Goal: Task Accomplishment & Management: Manage account settings

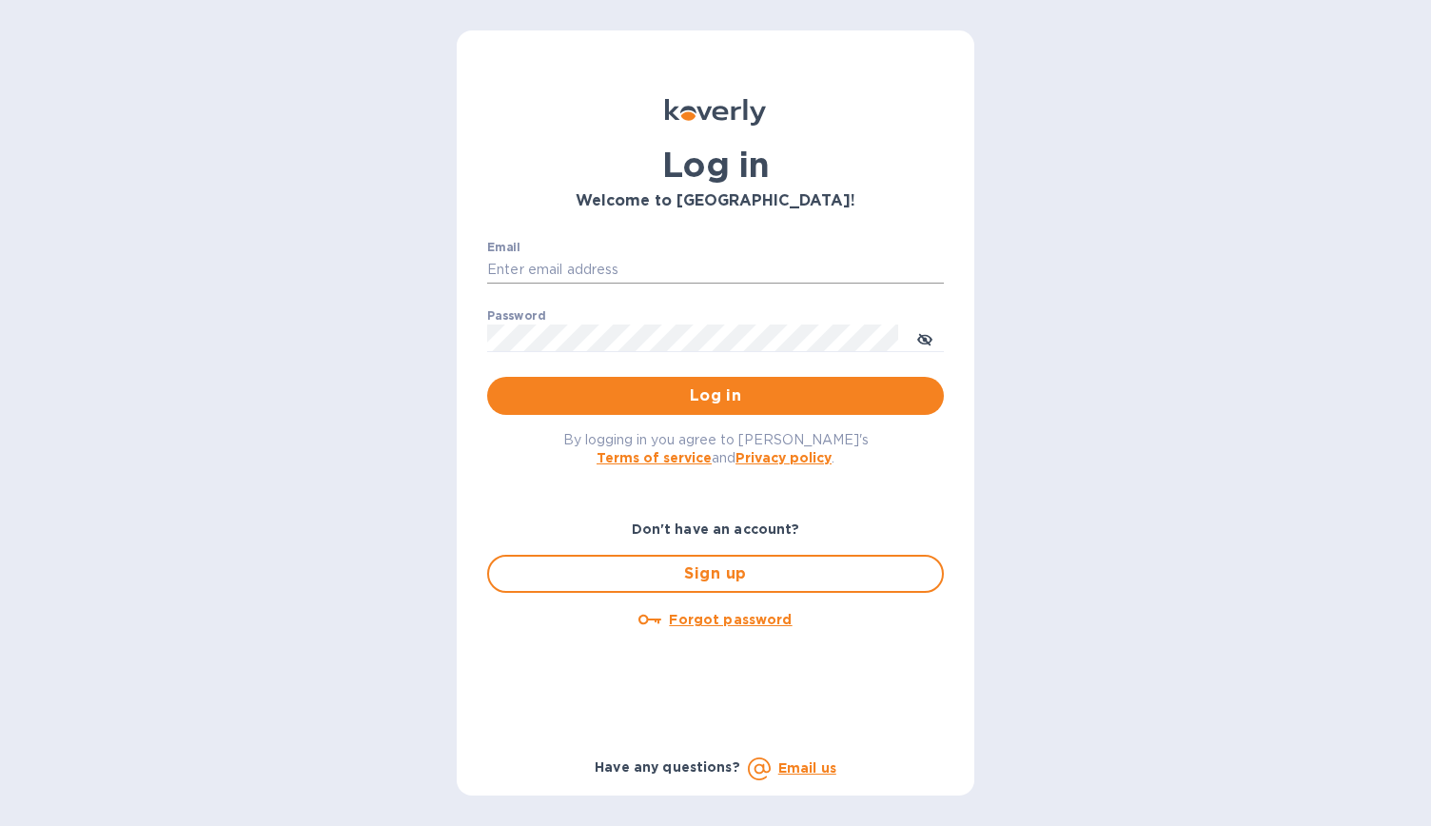
click at [674, 265] on input "Email" at bounding box center [715, 270] width 457 height 29
type input "[EMAIL_ADDRESS][DOMAIN_NAME]"
click at [685, 386] on button "Log in" at bounding box center [715, 396] width 457 height 38
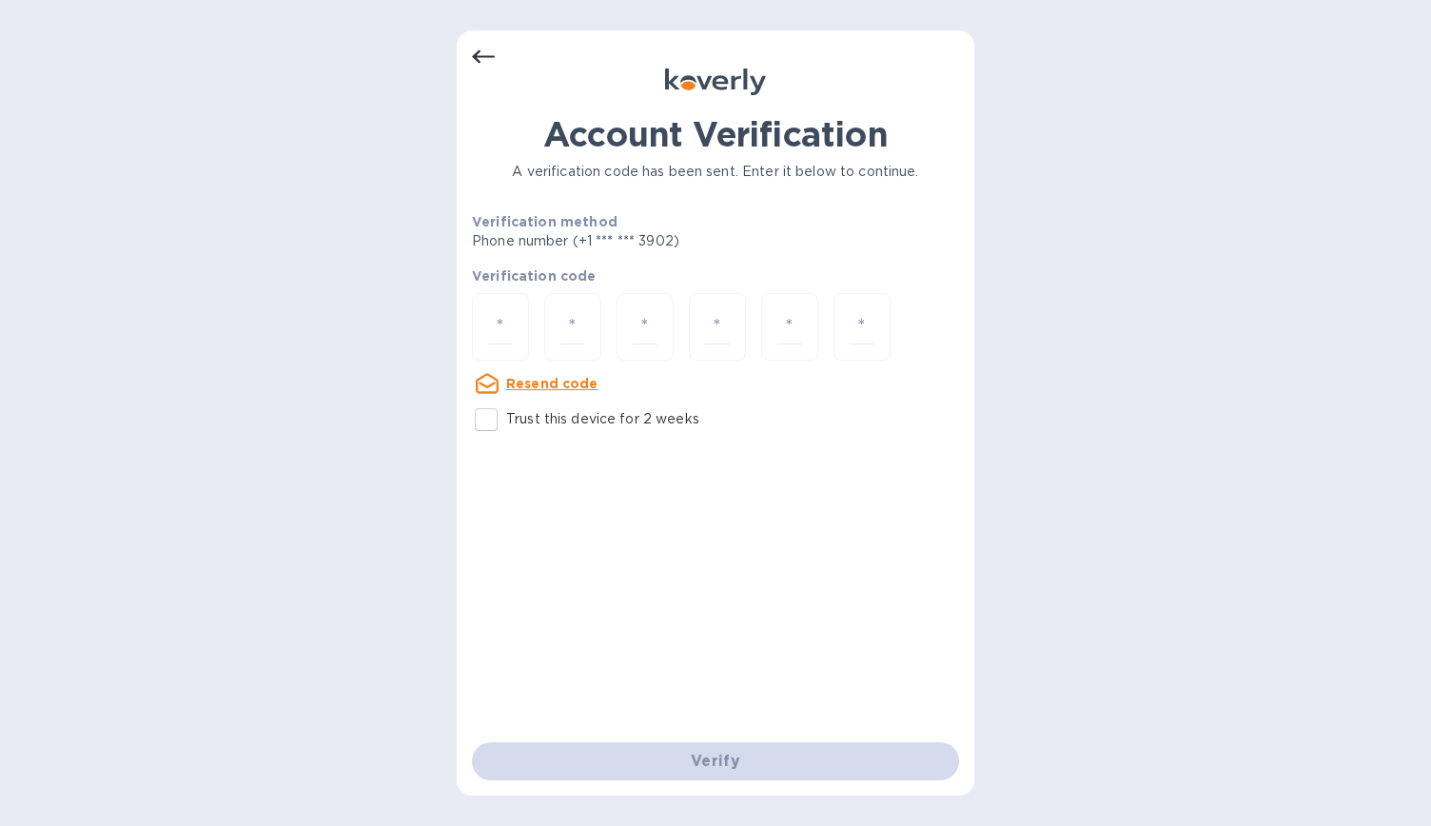
click at [684, 395] on div "Resend code" at bounding box center [715, 383] width 502 height 38
click at [495, 326] on input "number" at bounding box center [500, 326] width 25 height 35
type input "9"
type input "4"
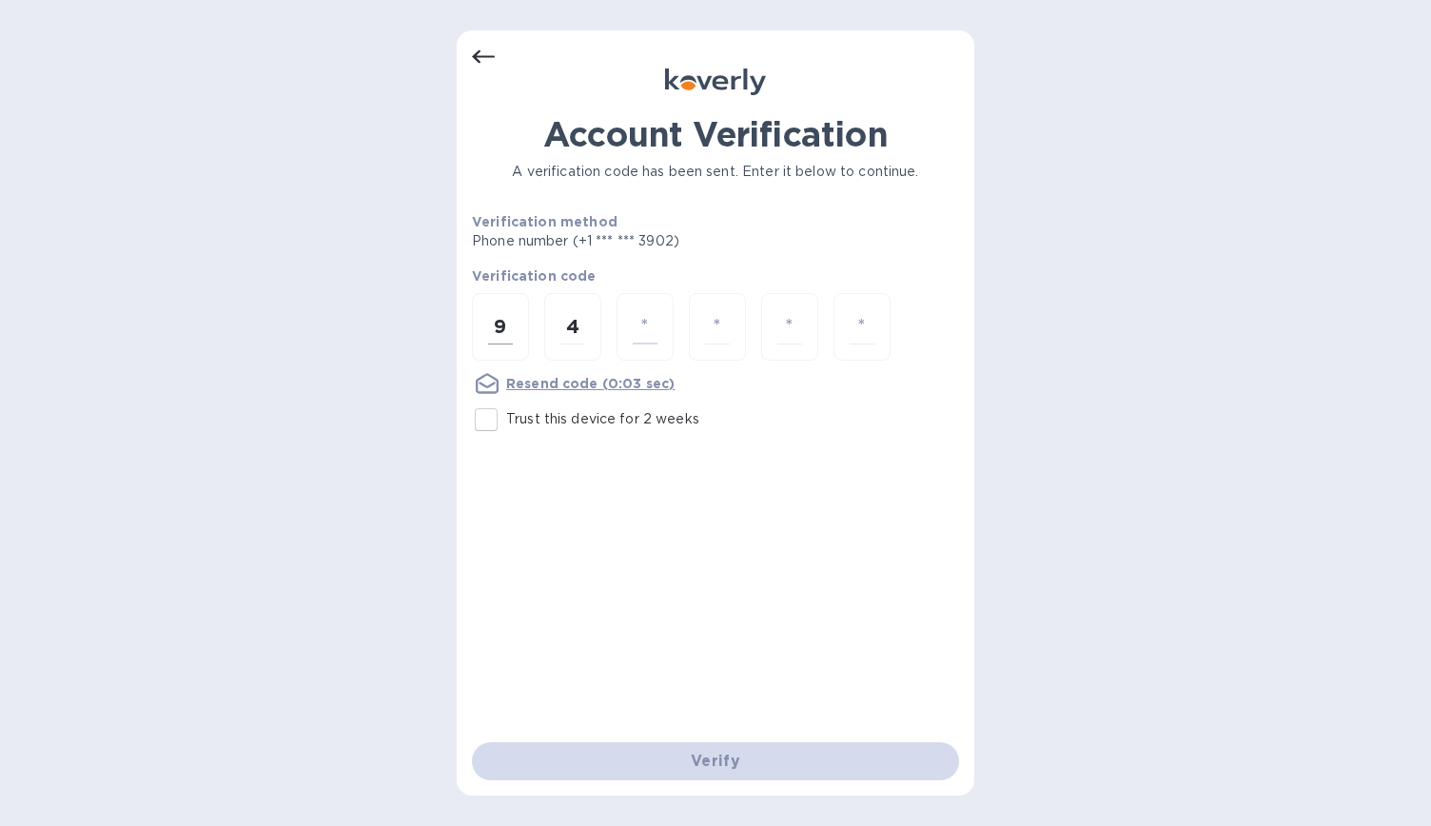
type input "5"
type input "2"
type input "5"
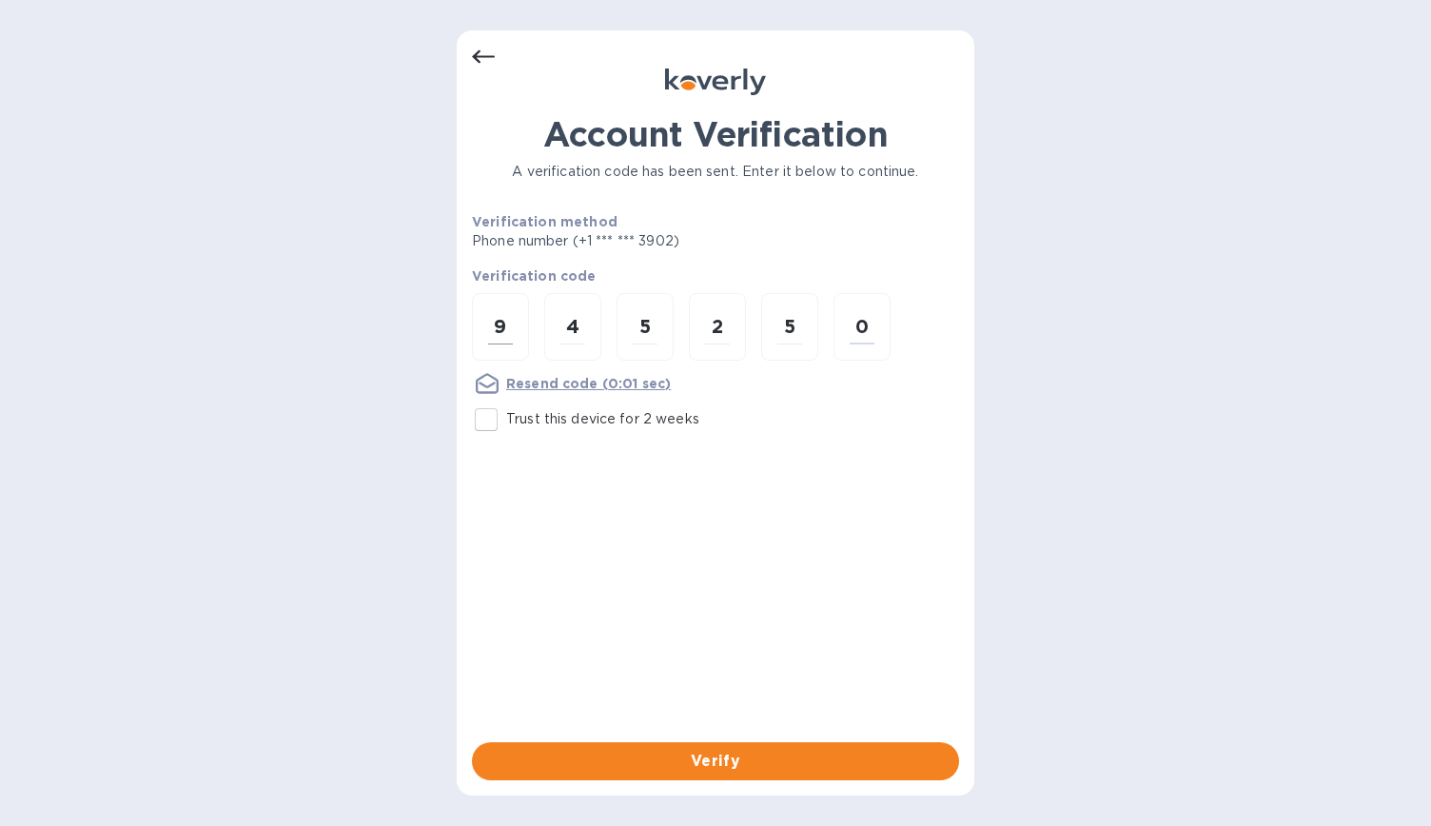
type input "0"
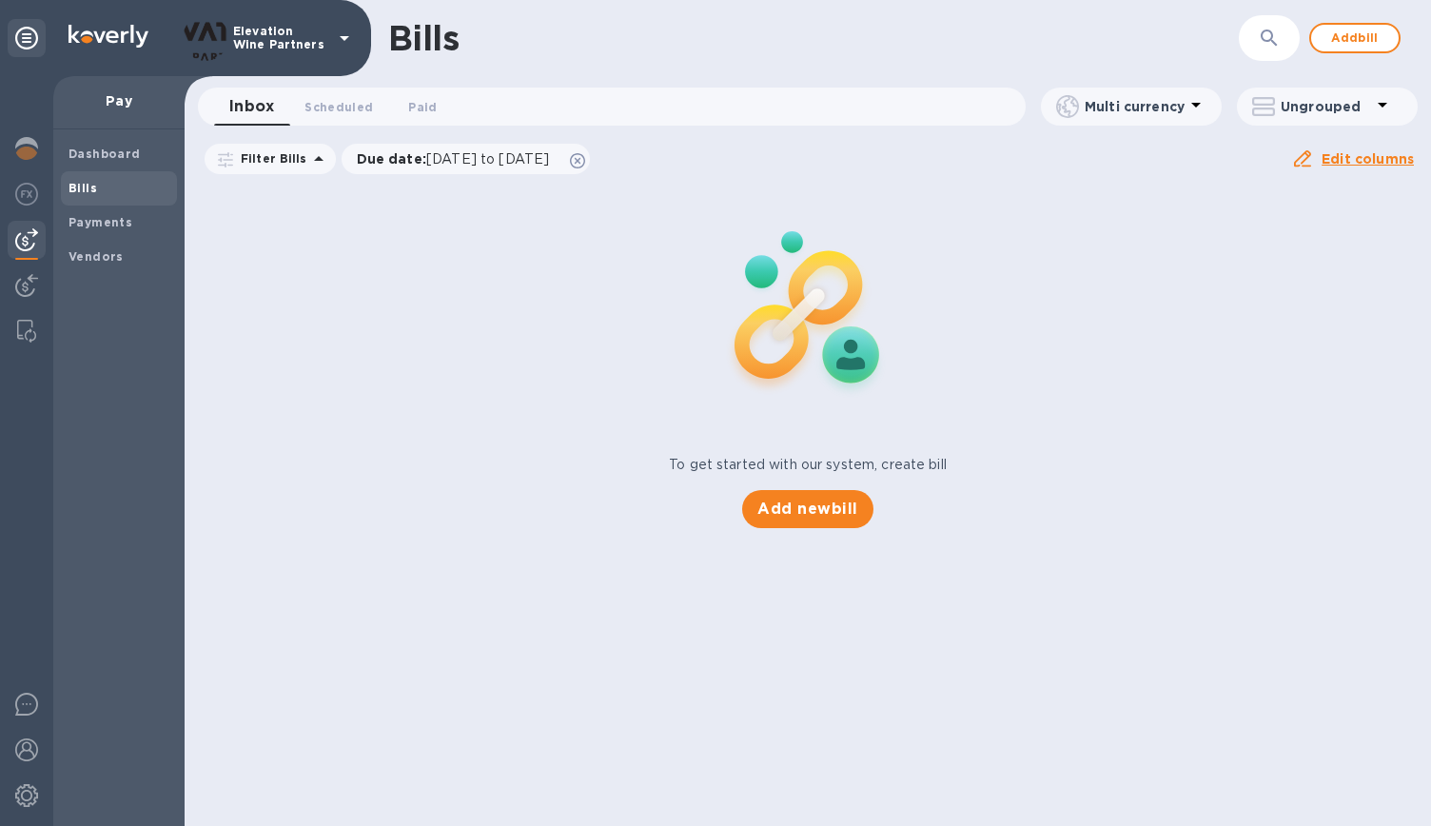
click at [430, 576] on div "Bills ​ Add bill Inbox 0 Scheduled 0 Paid 0 Multi currency Ungrouped Filter Bil…" at bounding box center [808, 413] width 1246 height 826
click at [845, 504] on span "Add new bill" at bounding box center [807, 509] width 100 height 23
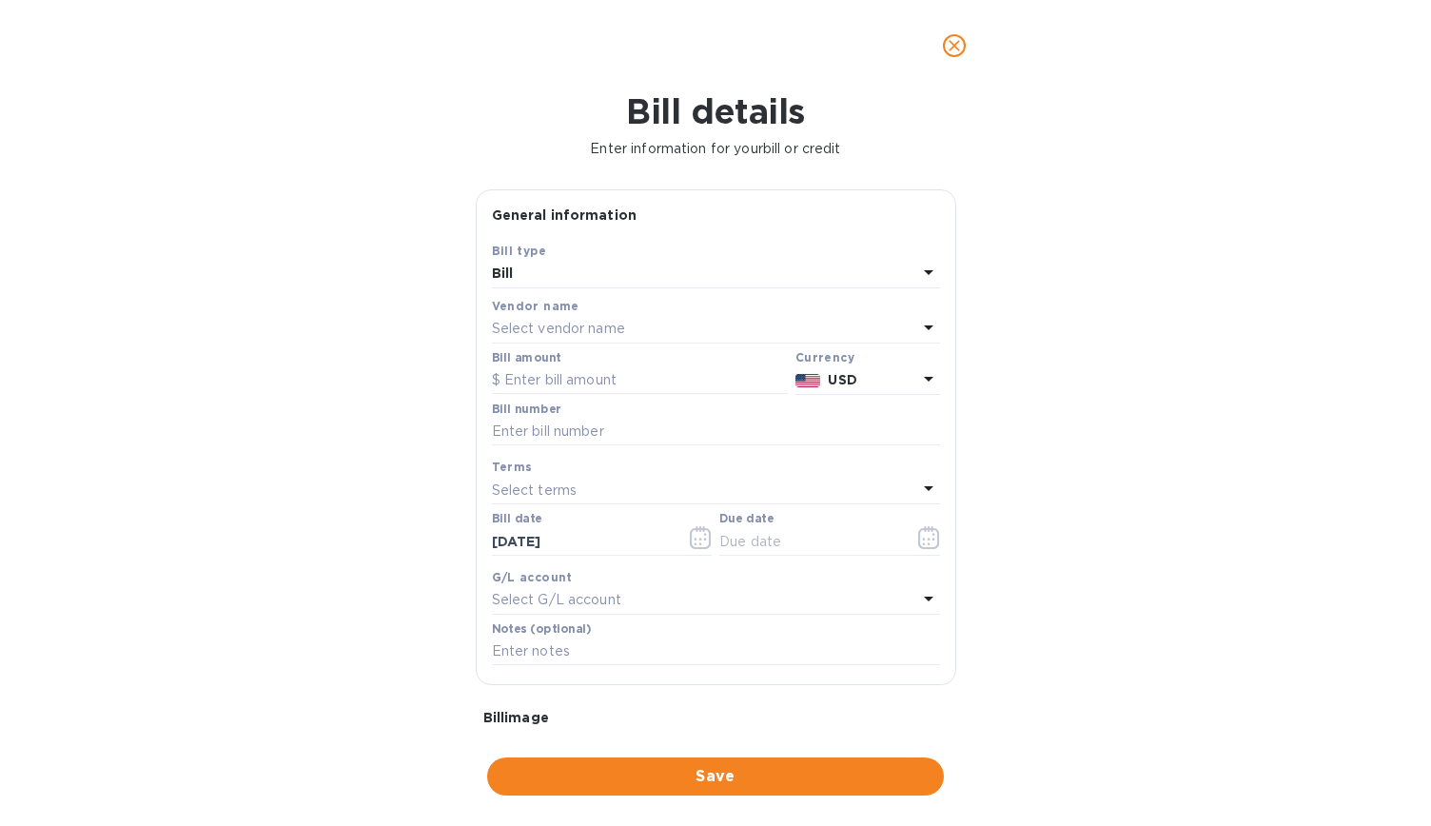
click at [628, 316] on div "Select vendor name" at bounding box center [704, 329] width 425 height 27
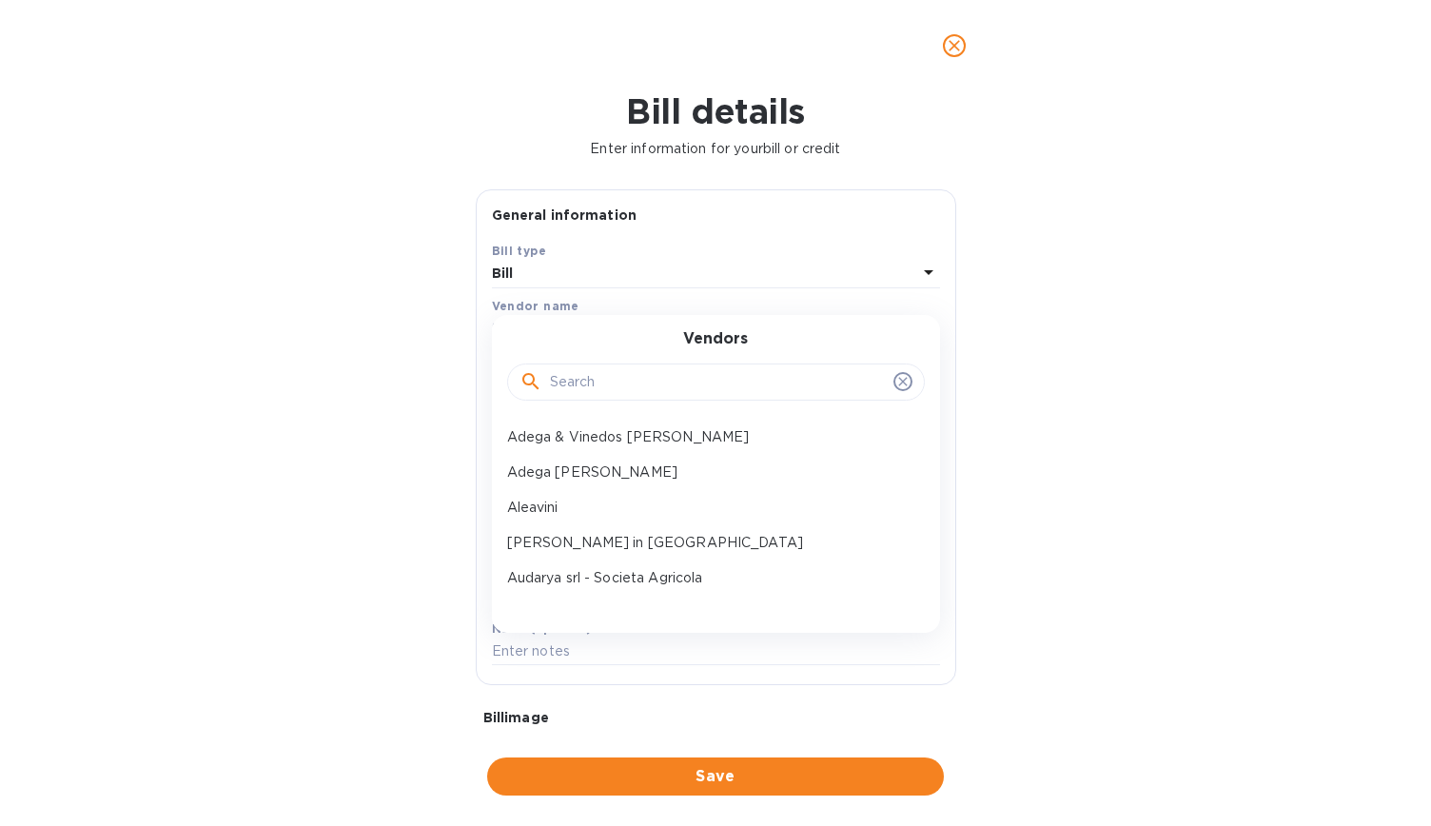
click at [617, 385] on input "text" at bounding box center [718, 382] width 336 height 29
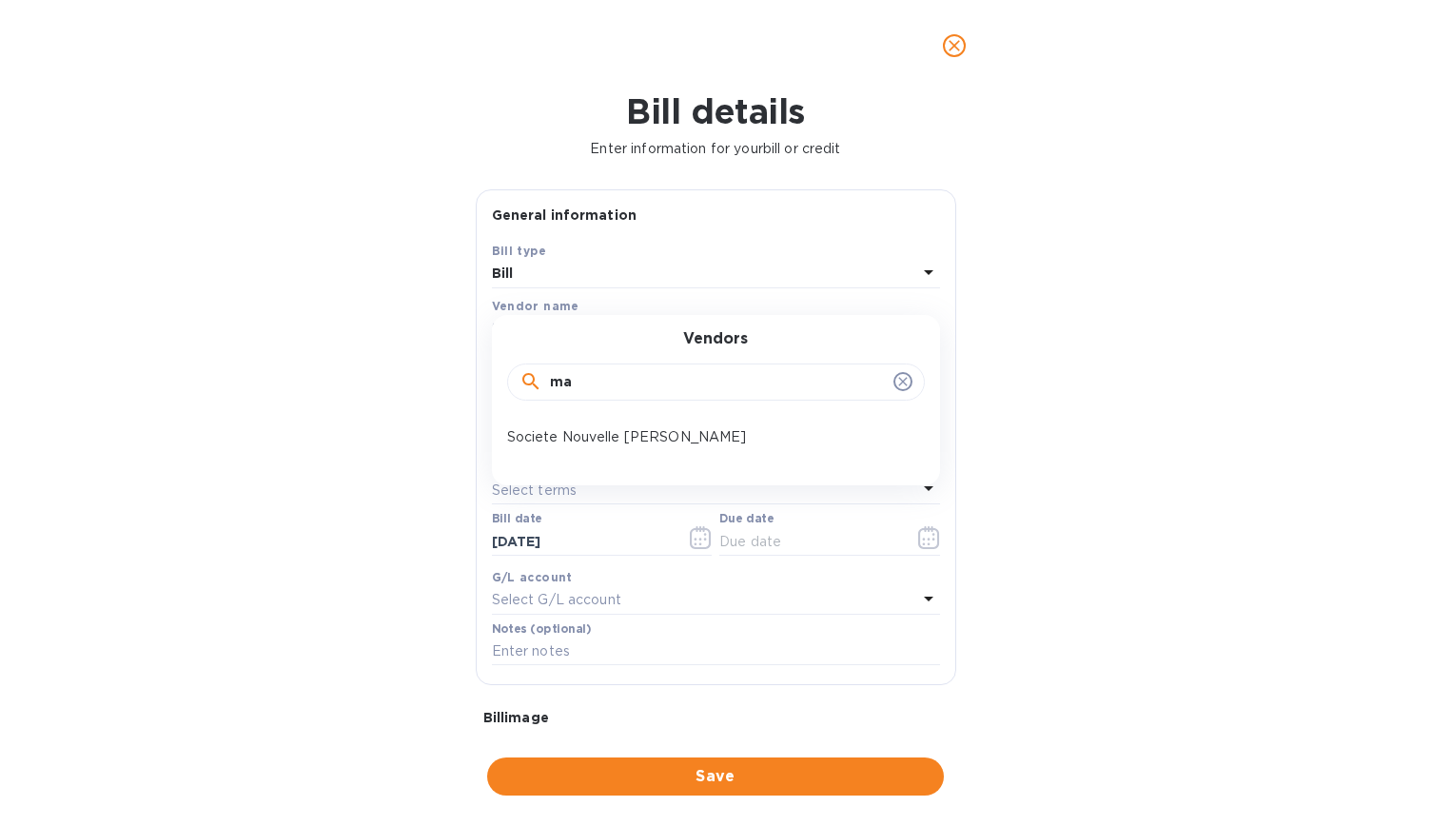
type input "m"
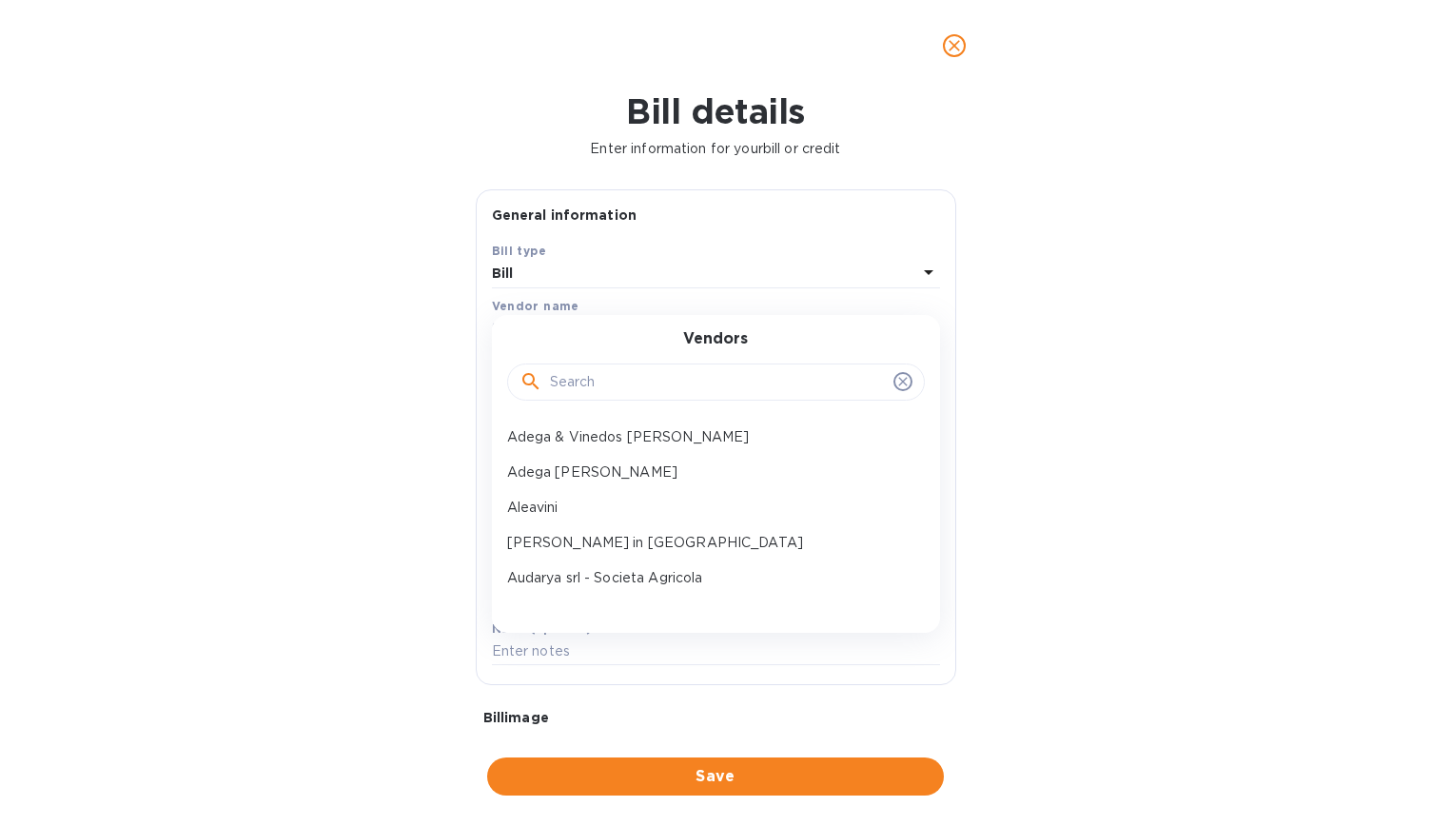
click at [128, 340] on div "Bill details Enter information for your bill or credit General information Save…" at bounding box center [715, 458] width 1431 height 735
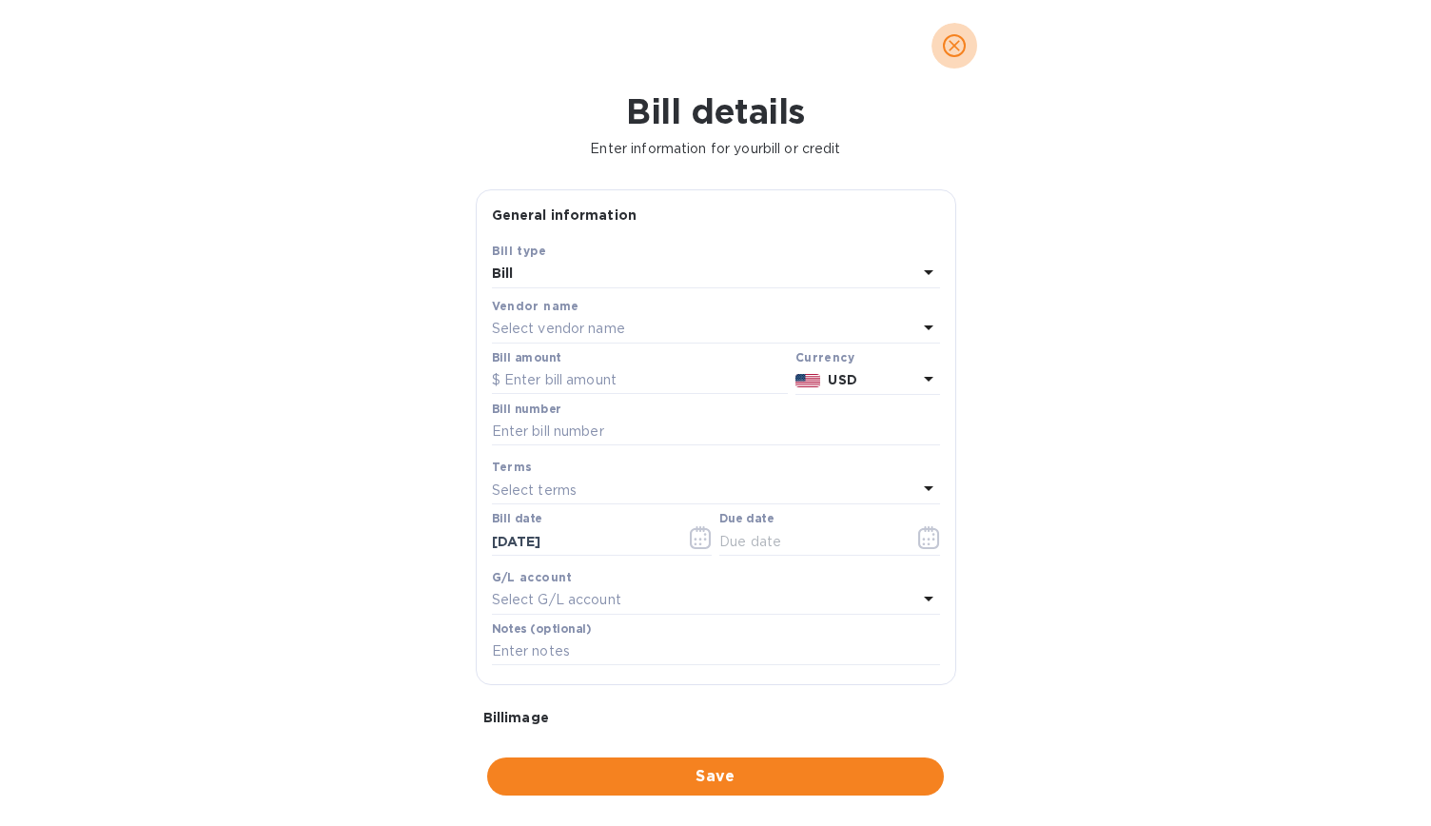
click at [957, 49] on icon "close" at bounding box center [954, 45] width 19 height 19
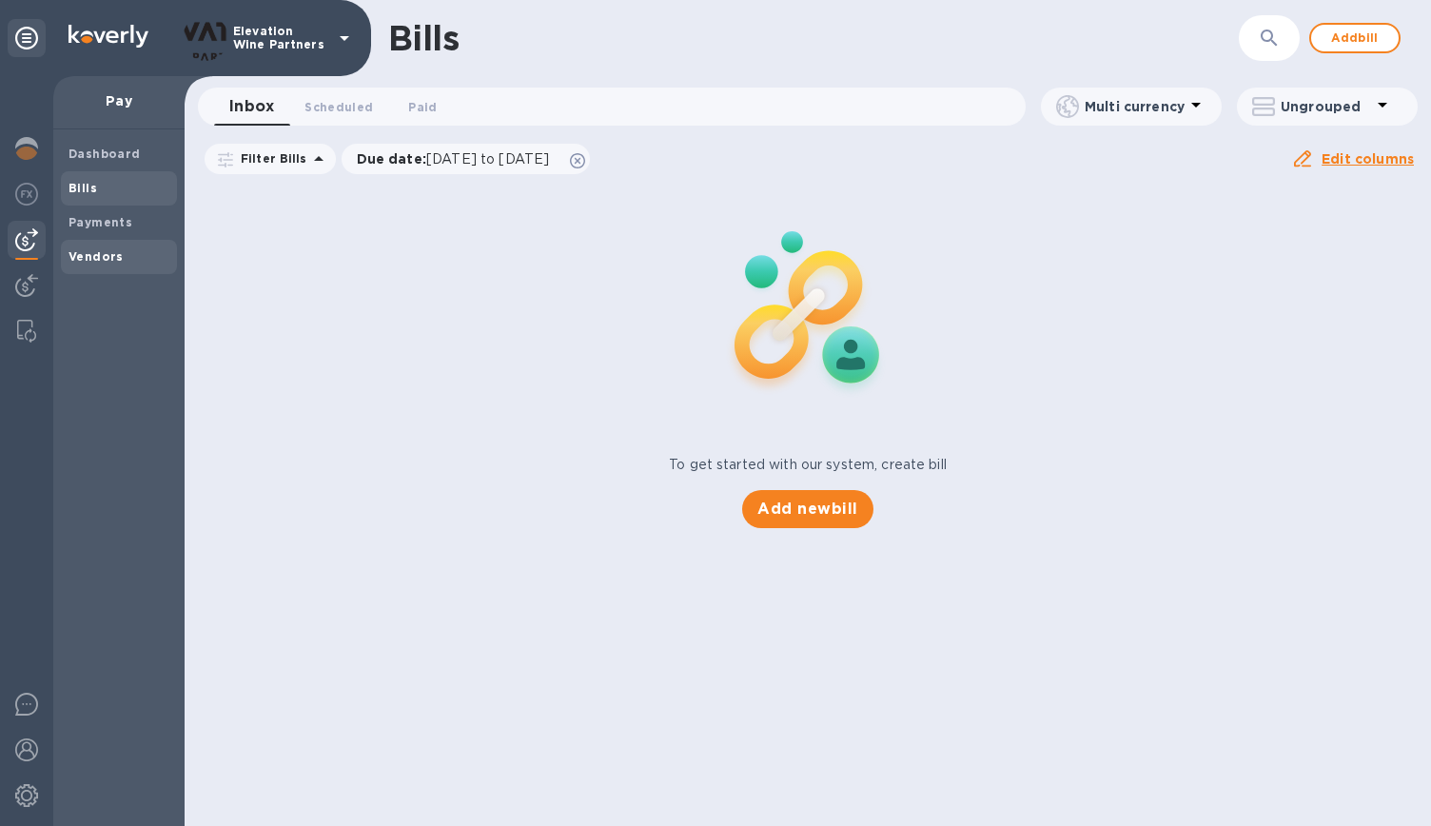
click at [127, 262] on span "Vendors" at bounding box center [119, 256] width 101 height 19
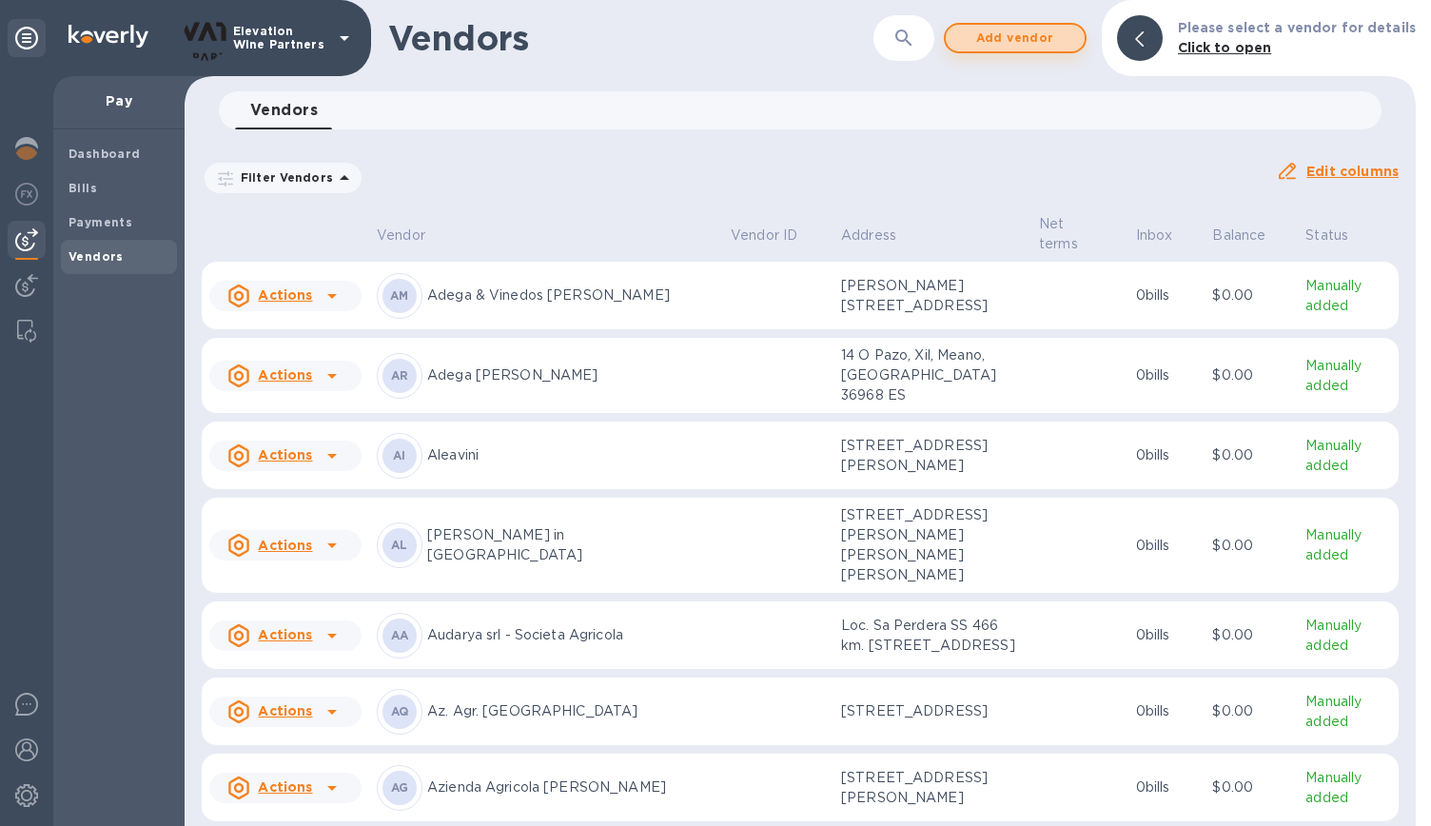
click at [1046, 38] on span "Add vendor" at bounding box center [1015, 38] width 108 height 23
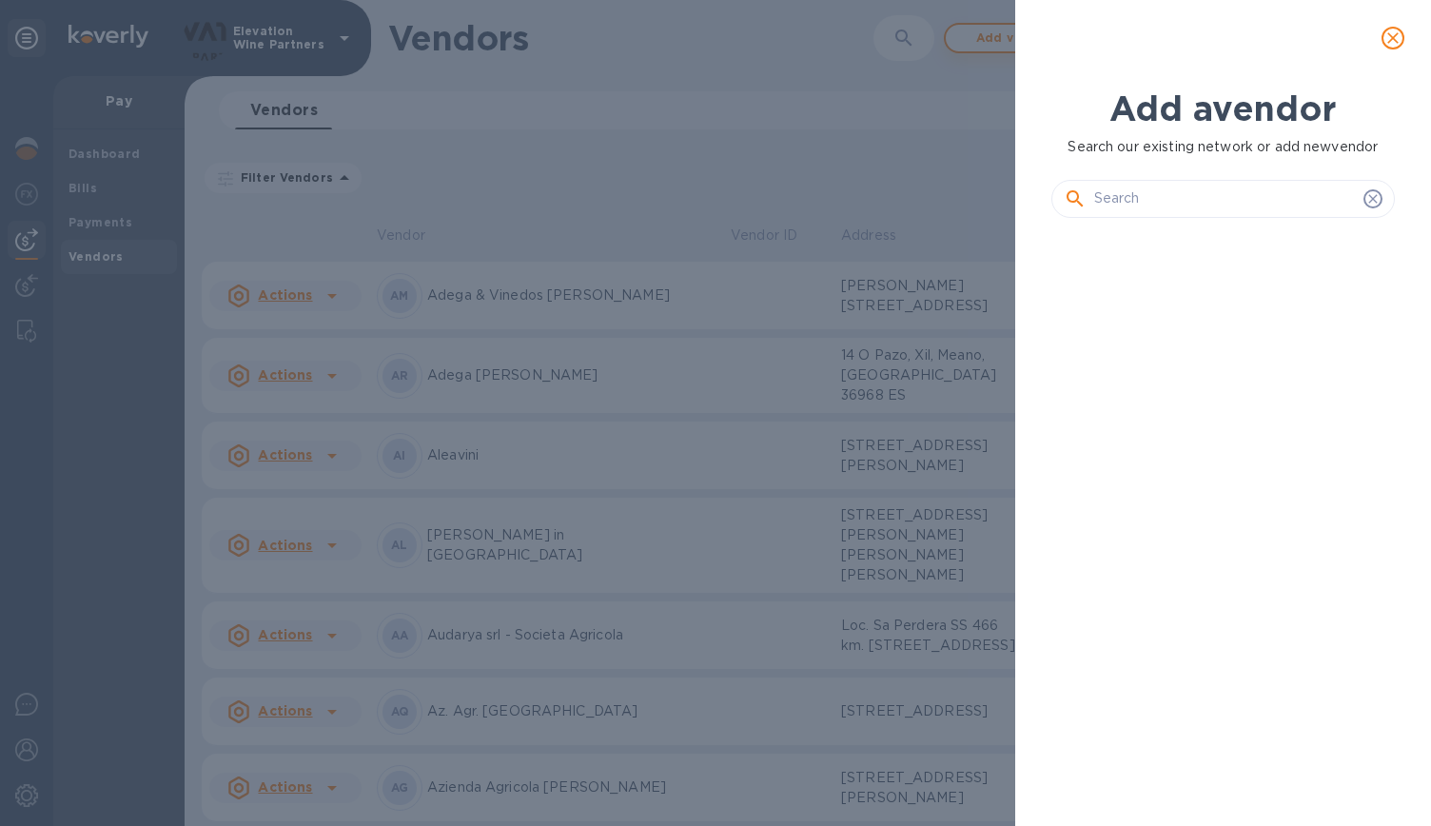
scroll to position [528, 351]
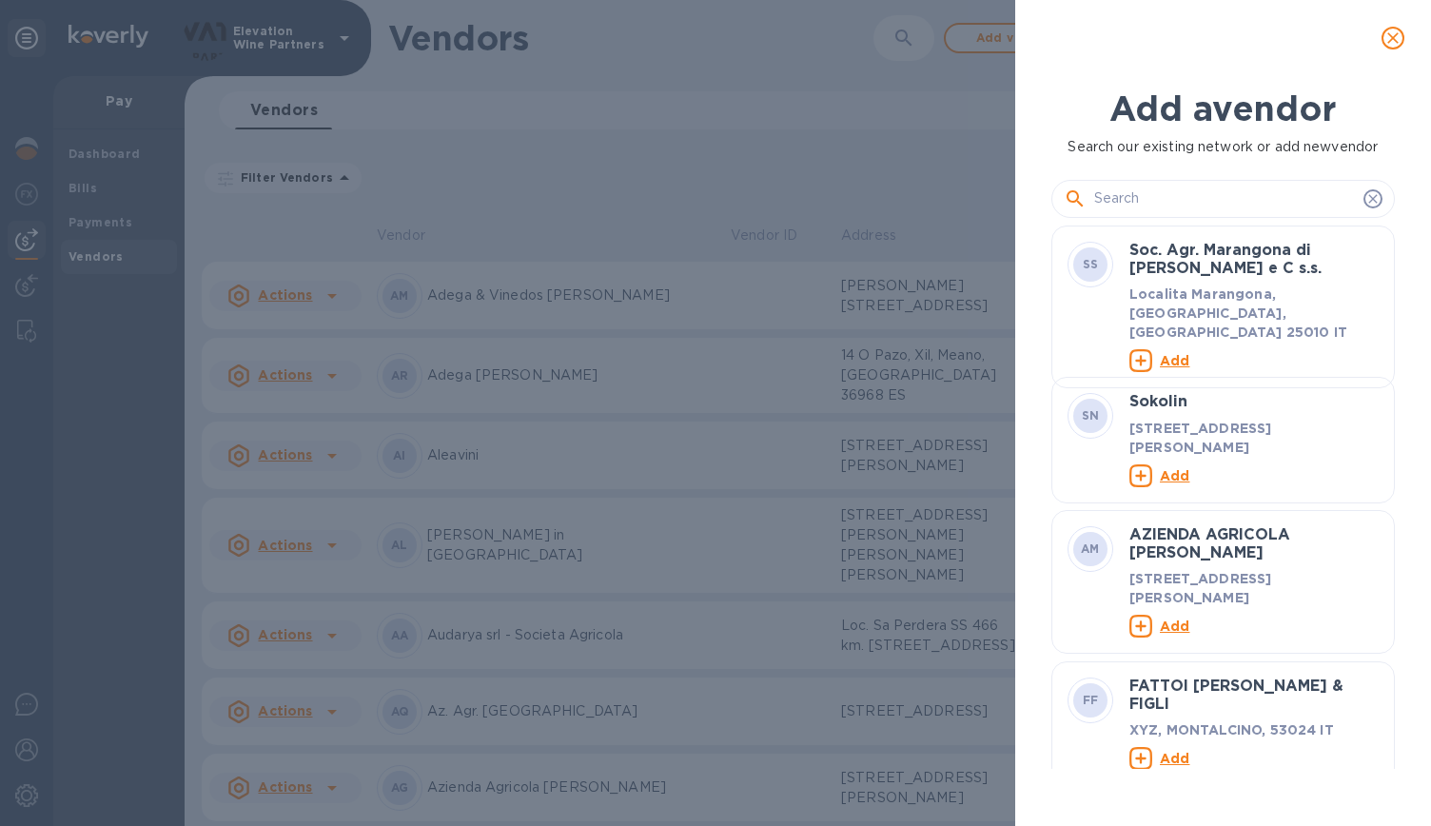
click at [1178, 197] on input "text" at bounding box center [1225, 199] width 262 height 29
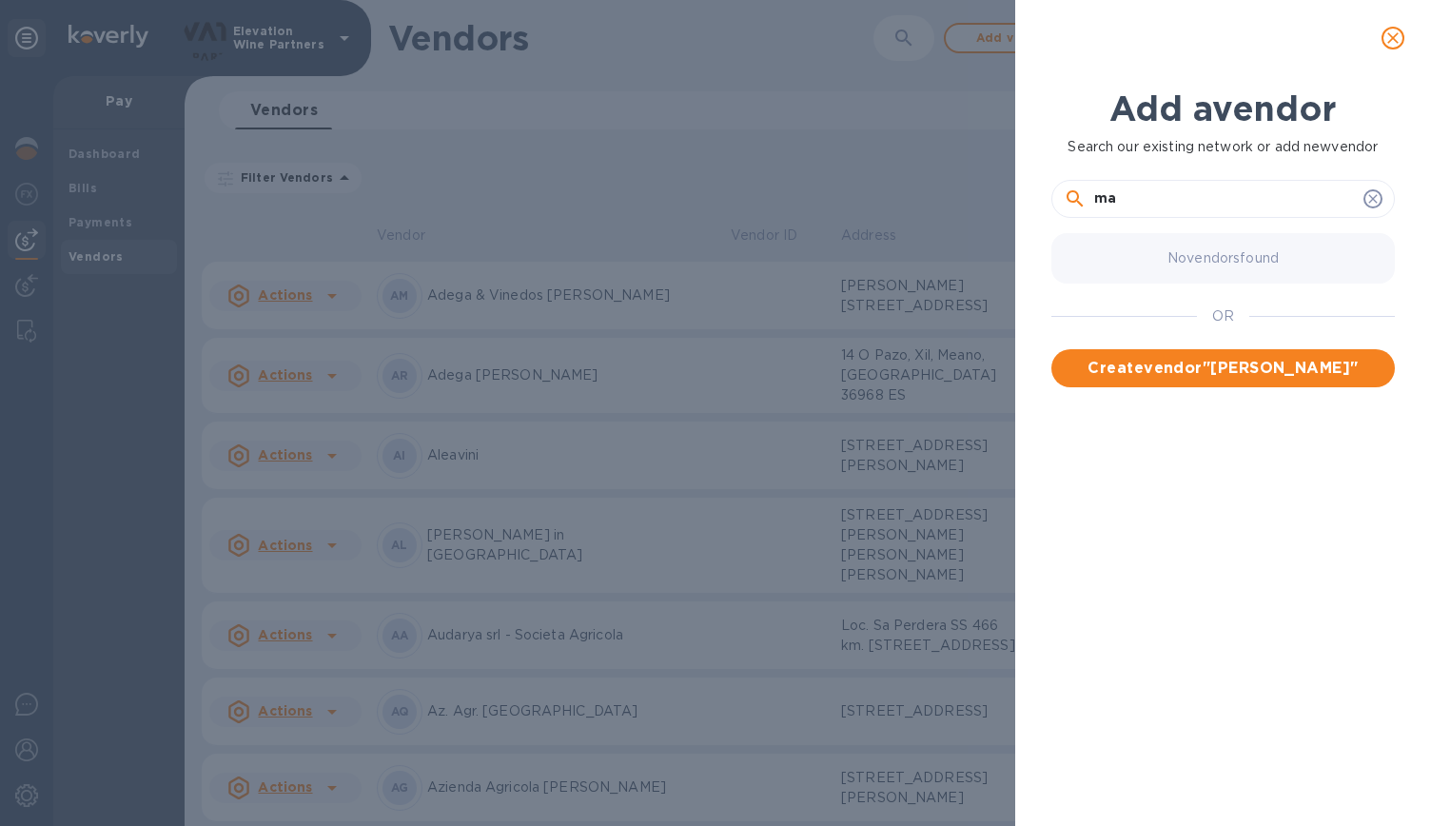
type input "m"
type input "w"
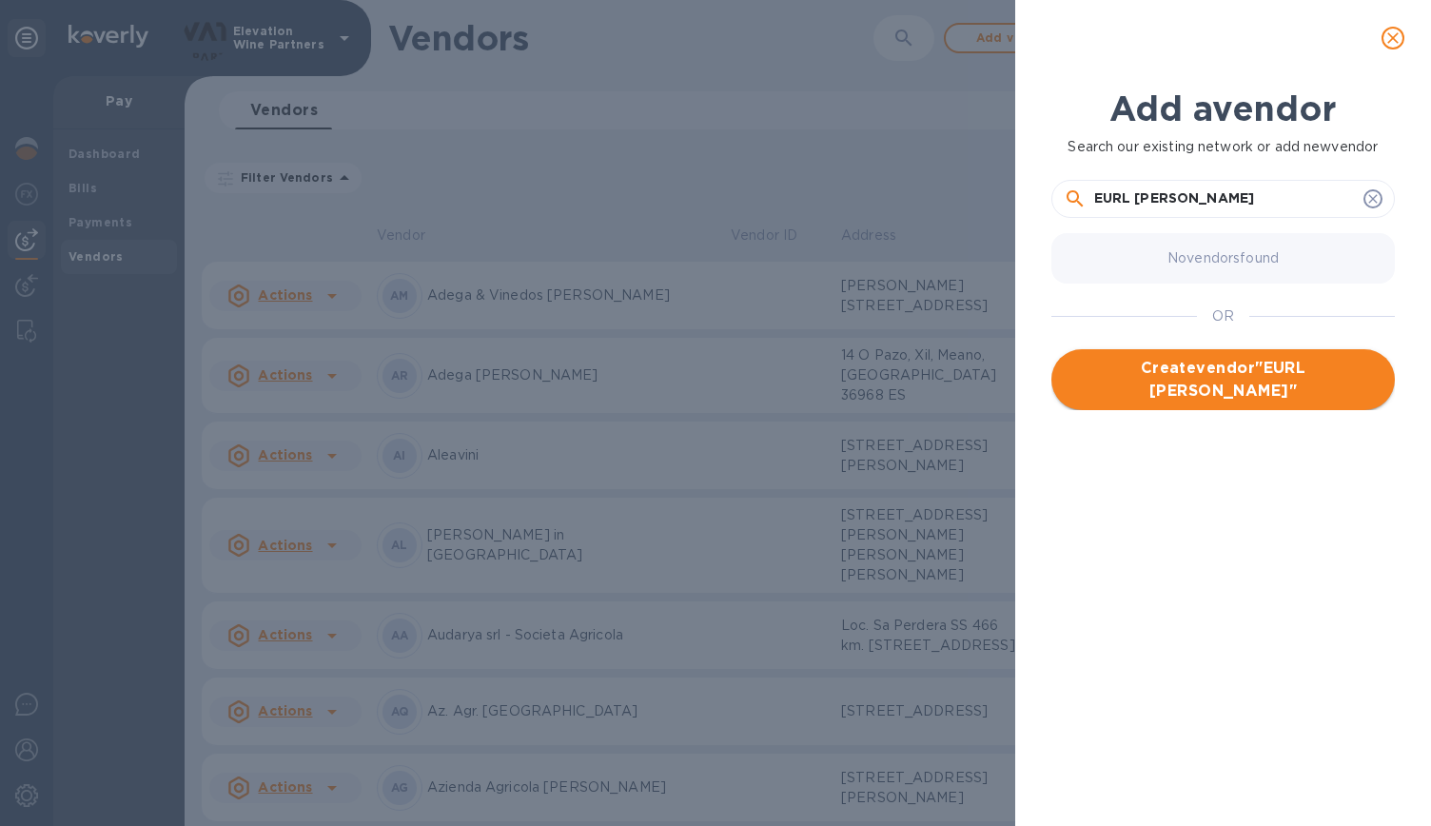
type input "EURL Jehan de Woillemont"
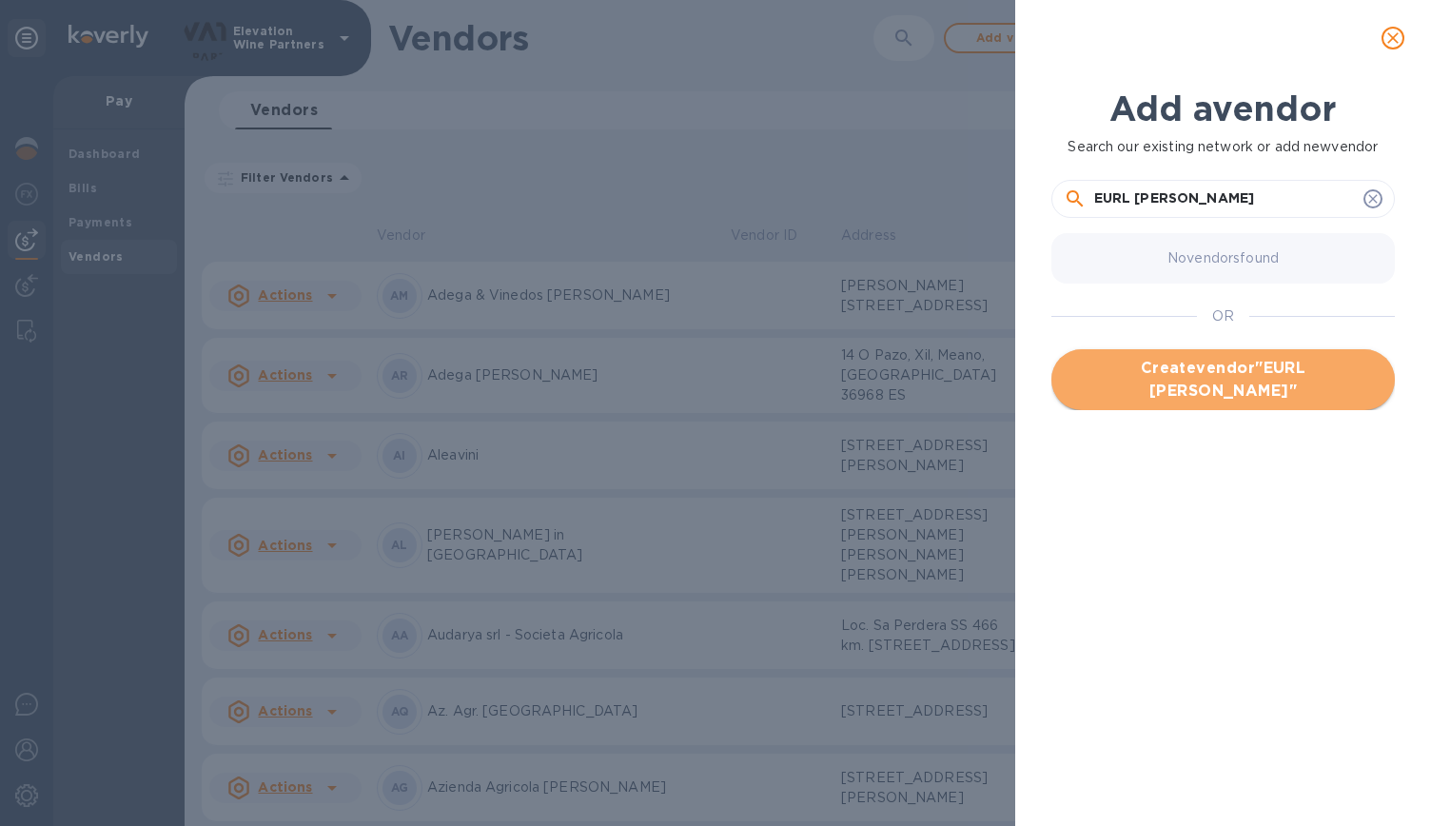
click at [1250, 370] on span "Create vendor " EURL Jehan de Woillemont "" at bounding box center [1223, 380] width 313 height 46
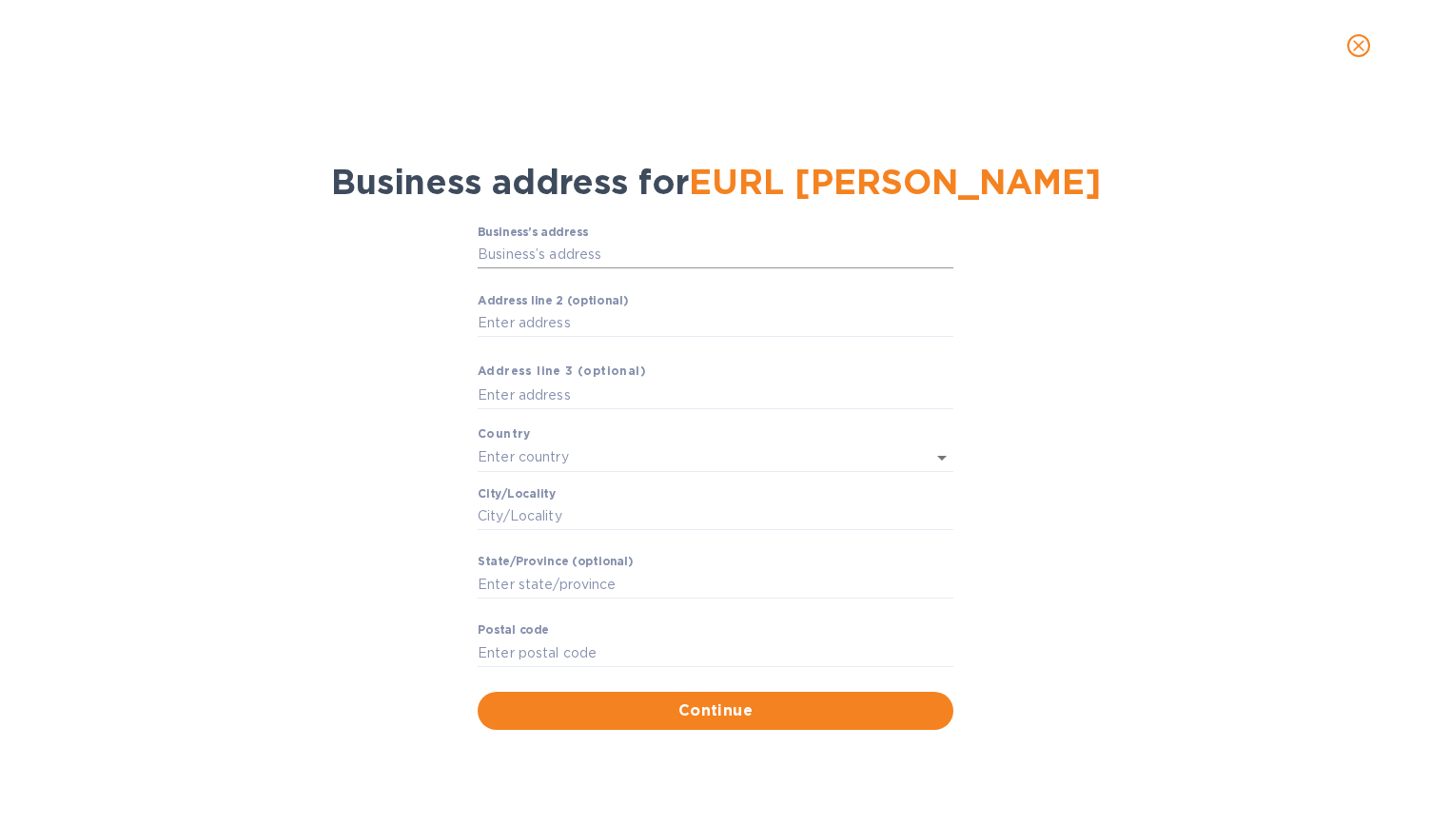
click at [618, 254] on input "Business’s аddress" at bounding box center [716, 255] width 476 height 29
paste input "DOM DE MARMORIERES"
click at [510, 256] on input "DOM DE MARMORIERES" at bounding box center [716, 255] width 476 height 29
type input "Château de Marmorières"
type input "France"
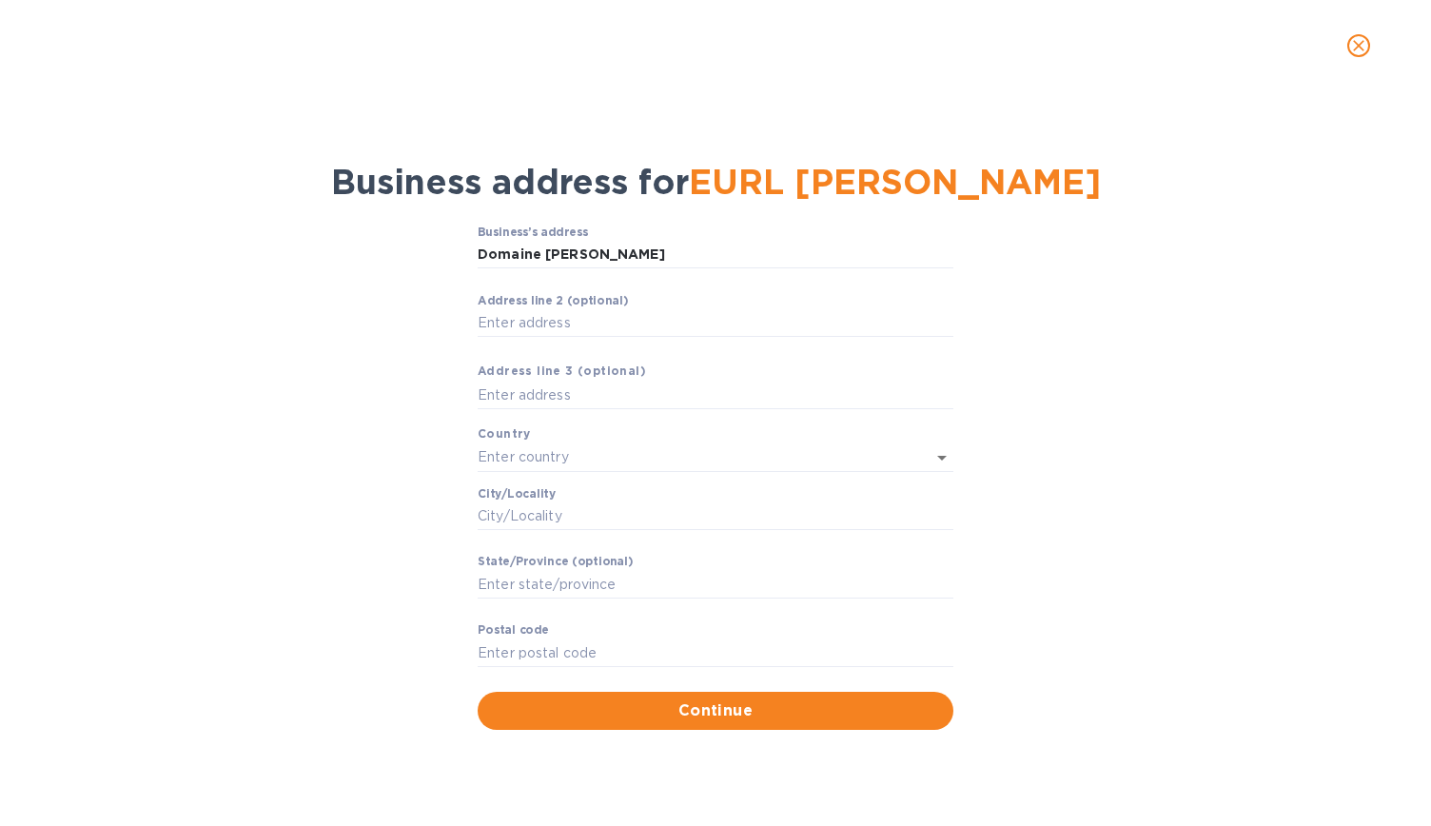
type input "Vinassan"
type input "Occitanie"
type input "11110"
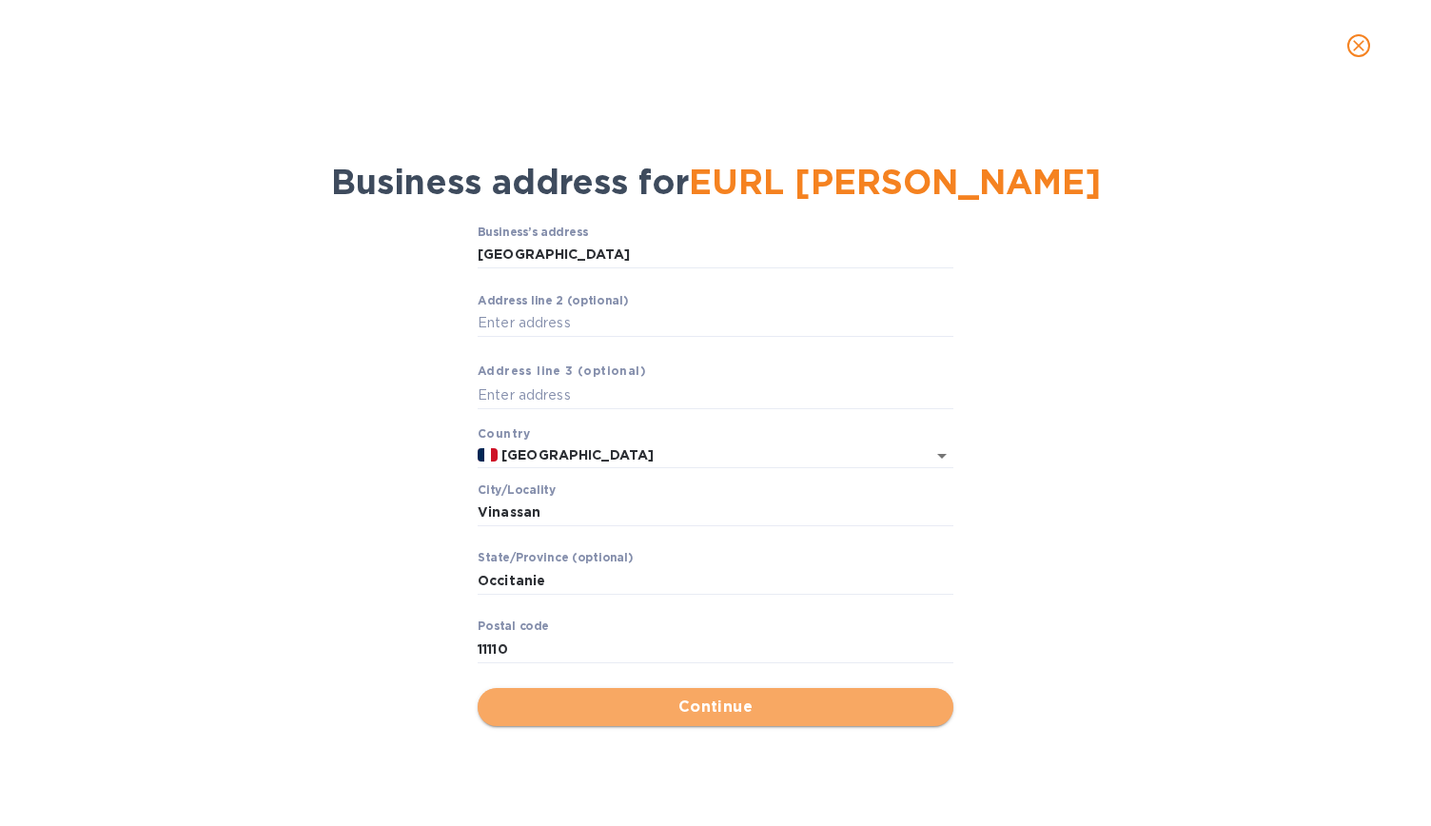
click at [754, 697] on span "Continue" at bounding box center [715, 707] width 445 height 23
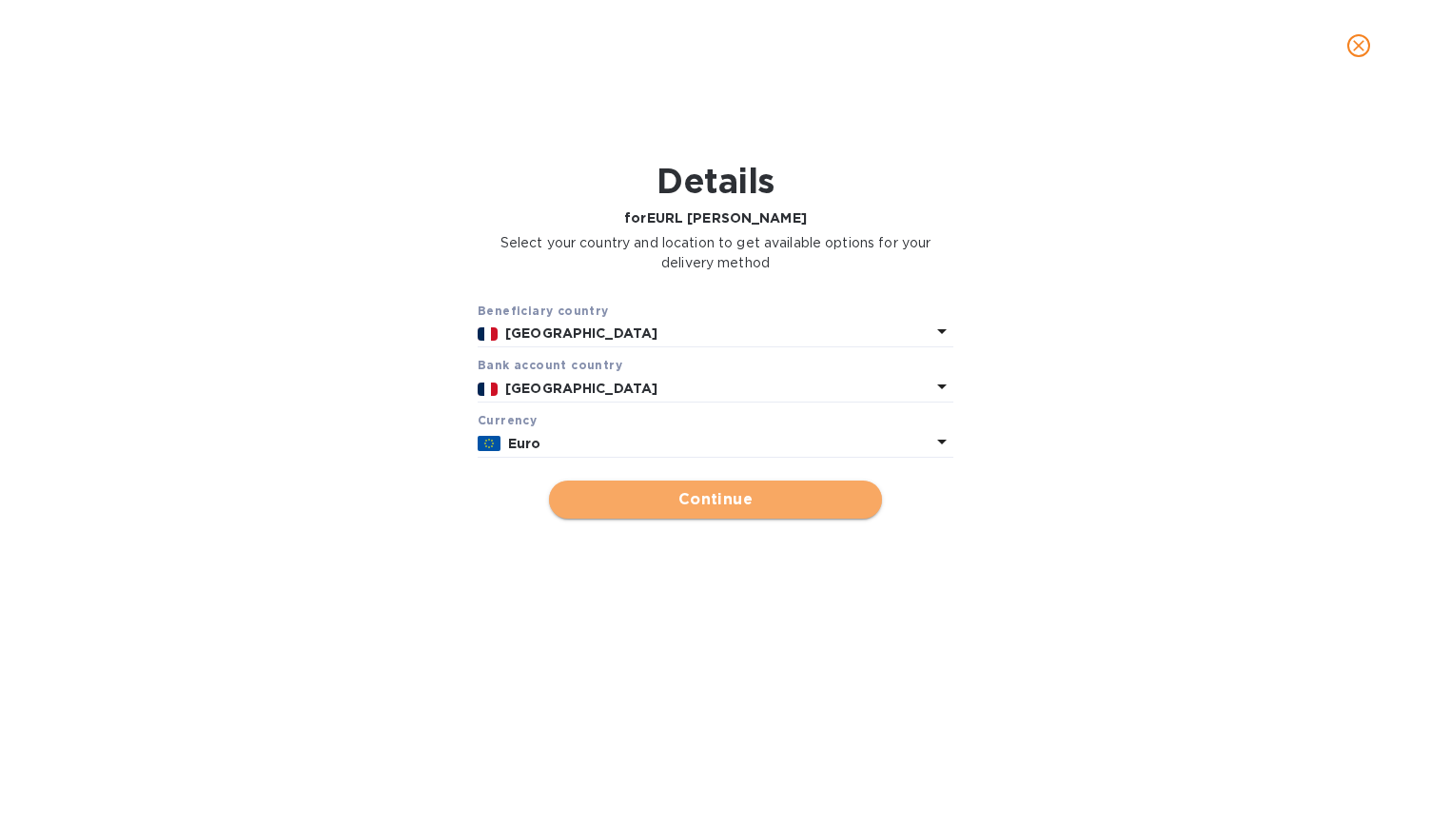
click at [770, 505] on span "Continue" at bounding box center [715, 499] width 303 height 23
type input "EURL Jehan de Woillemont"
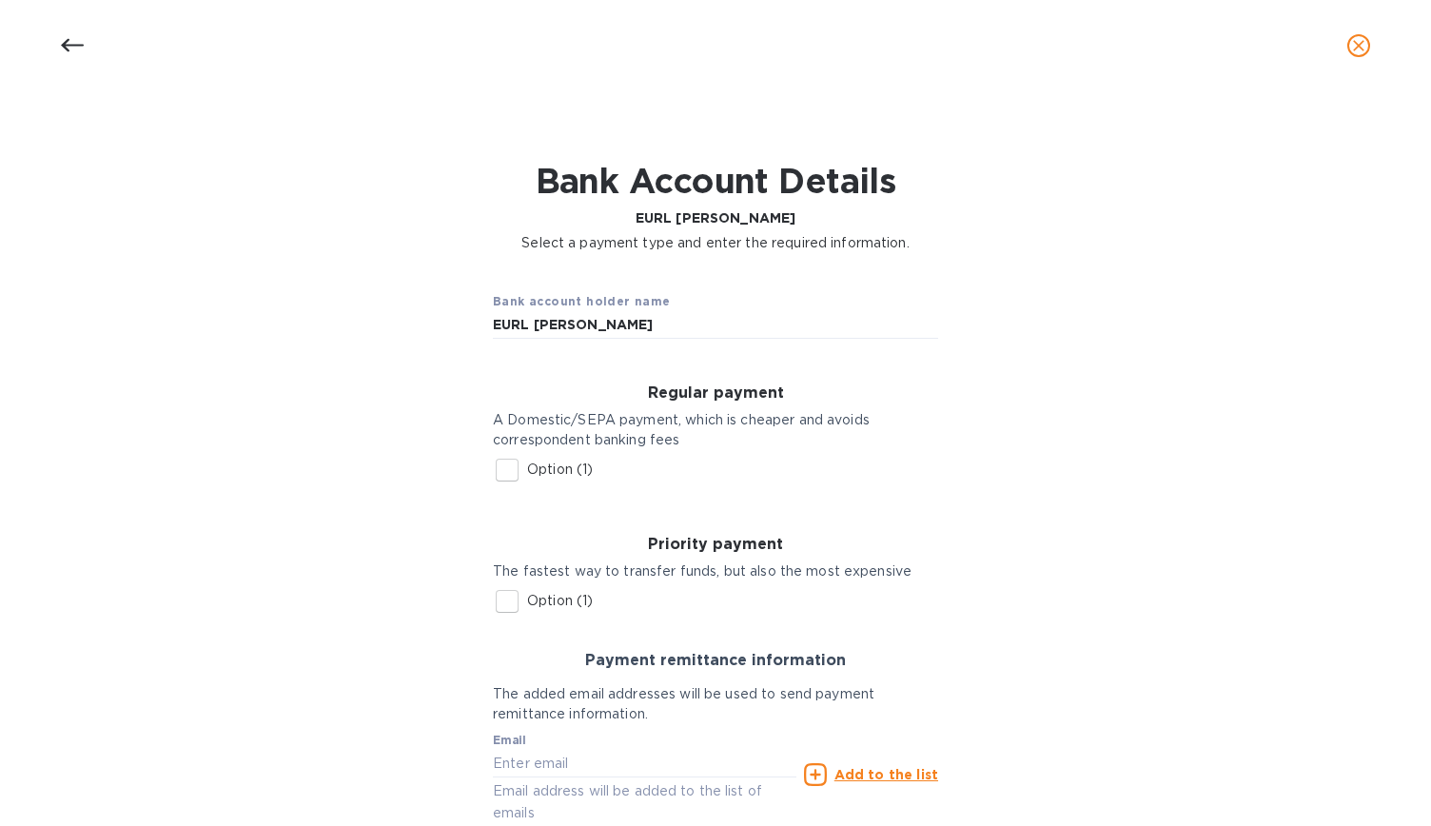
click at [512, 475] on input "Option (1)" at bounding box center [507, 470] width 40 height 40
checkbox input "true"
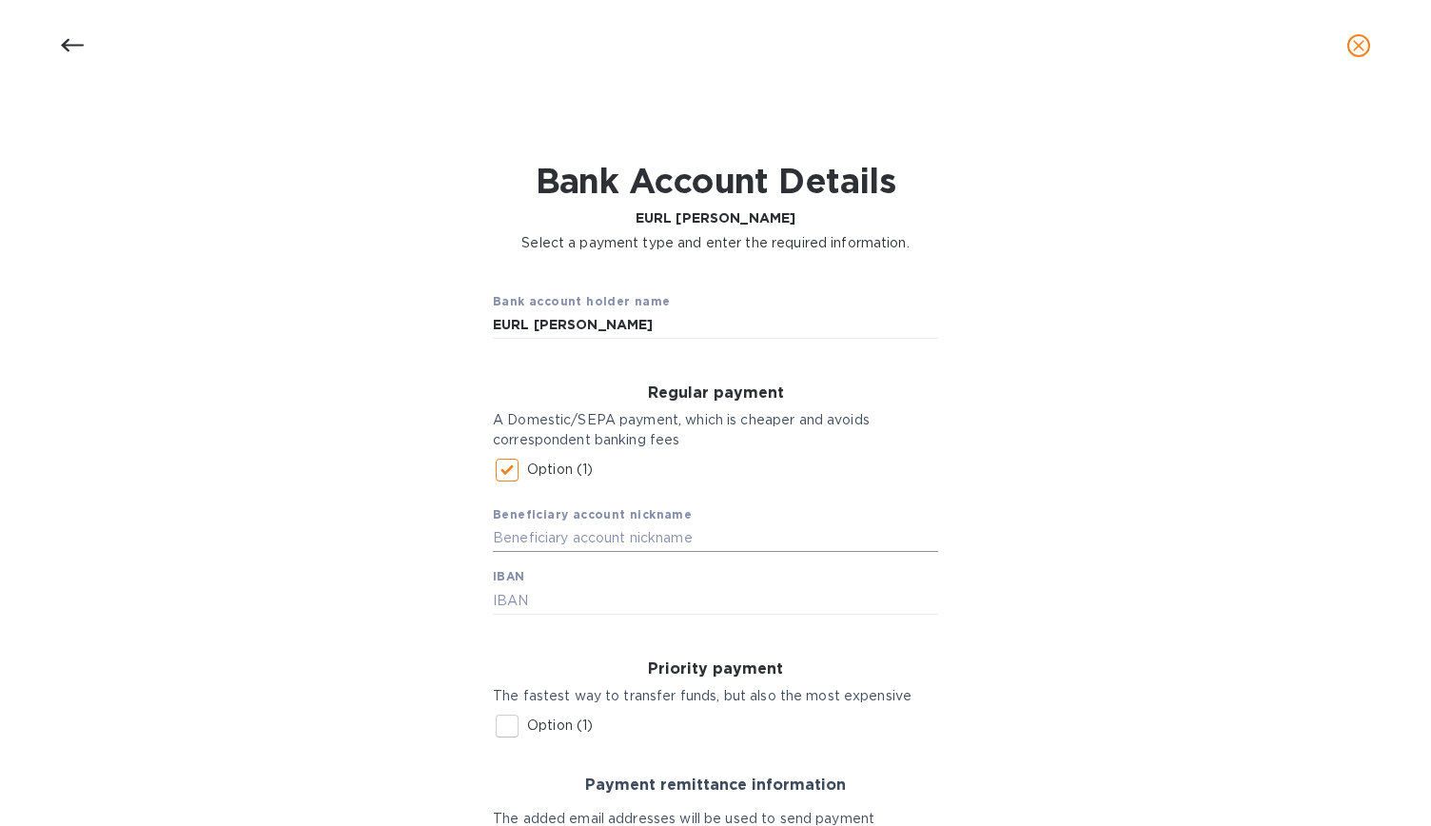
click at [574, 539] on input "text" at bounding box center [715, 538] width 445 height 29
type input "Chat de Marmorieres"
click at [575, 600] on input "text" at bounding box center [715, 600] width 445 height 29
paste input "FR7610057193410002033650160"
type input "FR7610057193410002033650160"
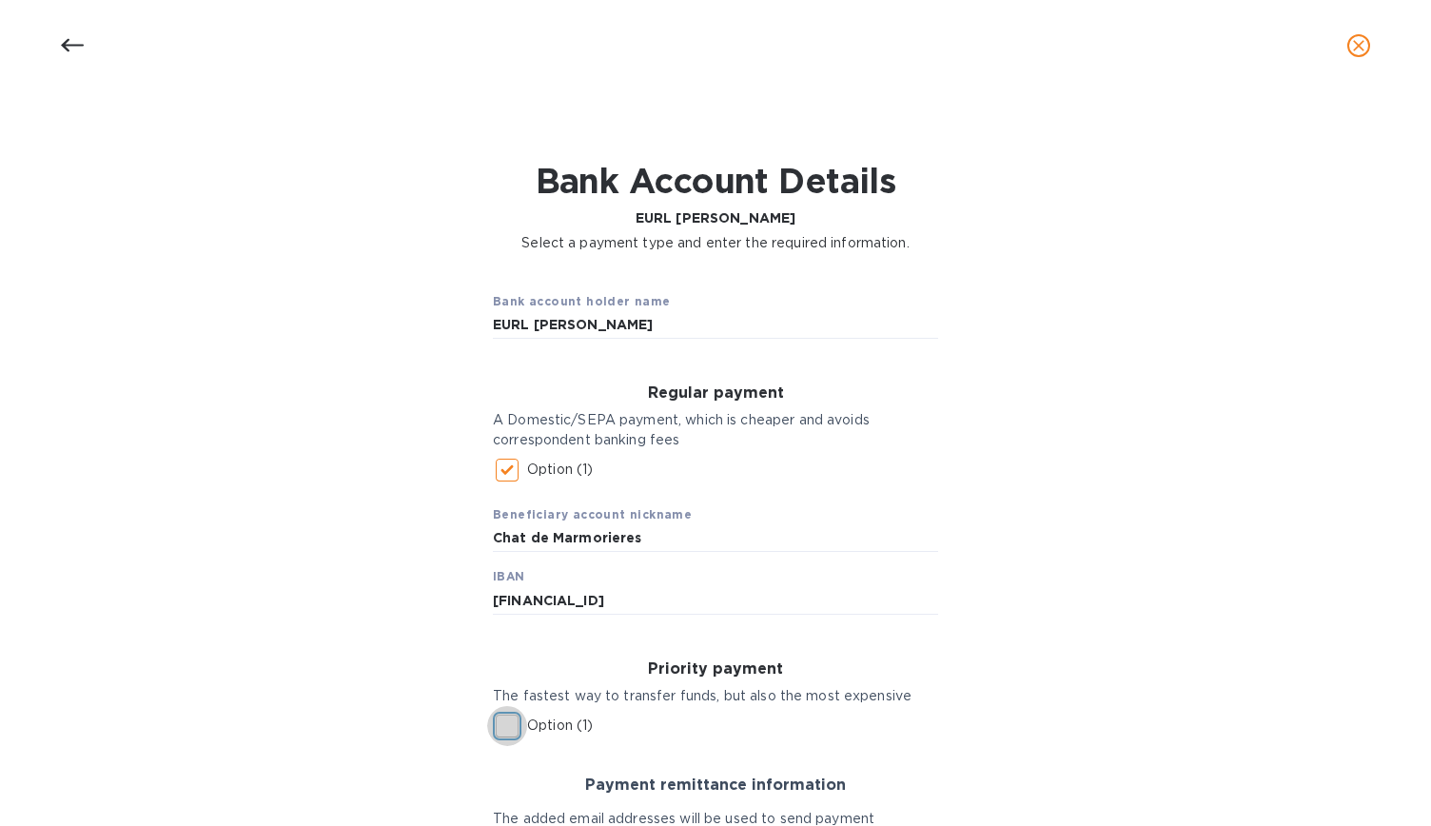
scroll to position [285, 0]
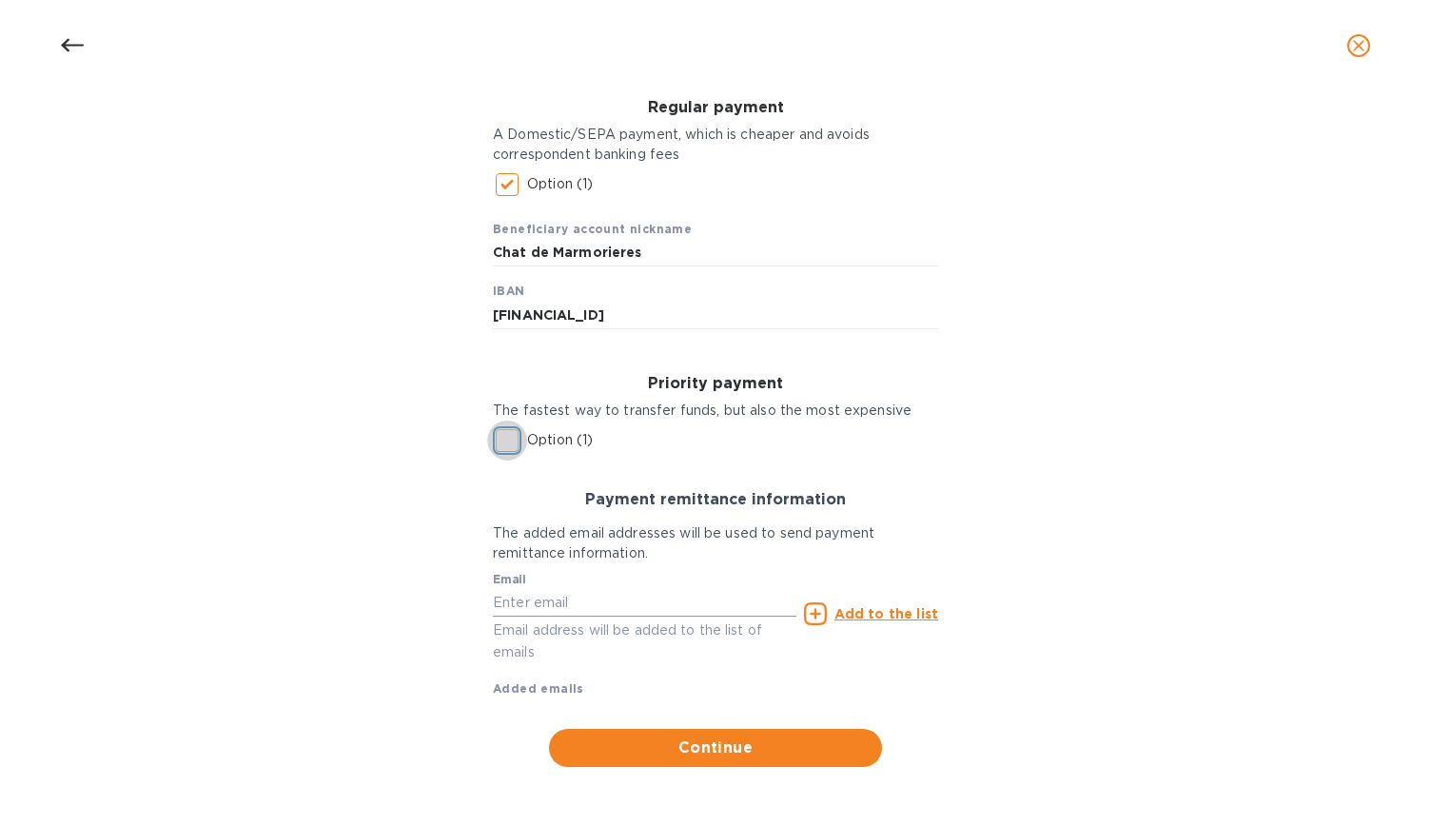
click at [630, 597] on input "text" at bounding box center [645, 602] width 304 height 29
type input "[EMAIL_ADDRESS][DOMAIN_NAME]"
type input "426 Washington Avenue"
click at [901, 606] on u "Add to the list" at bounding box center [886, 613] width 104 height 15
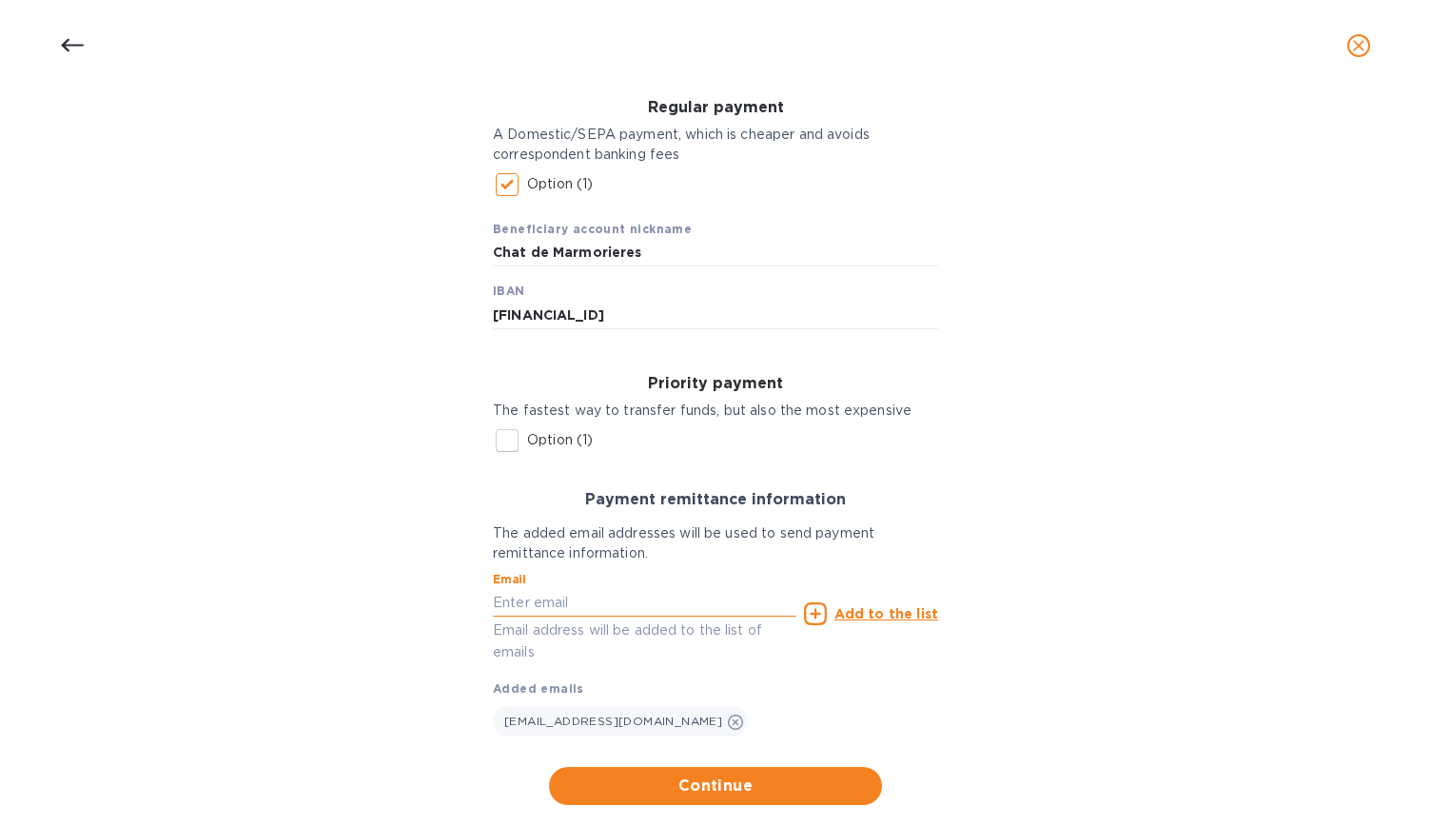
click at [673, 608] on input "text" at bounding box center [645, 602] width 304 height 29
paste input "ombline@woillemont.com>"
type input "ombline@woillemont.com"
click at [915, 609] on u "Add to the list" at bounding box center [886, 613] width 104 height 15
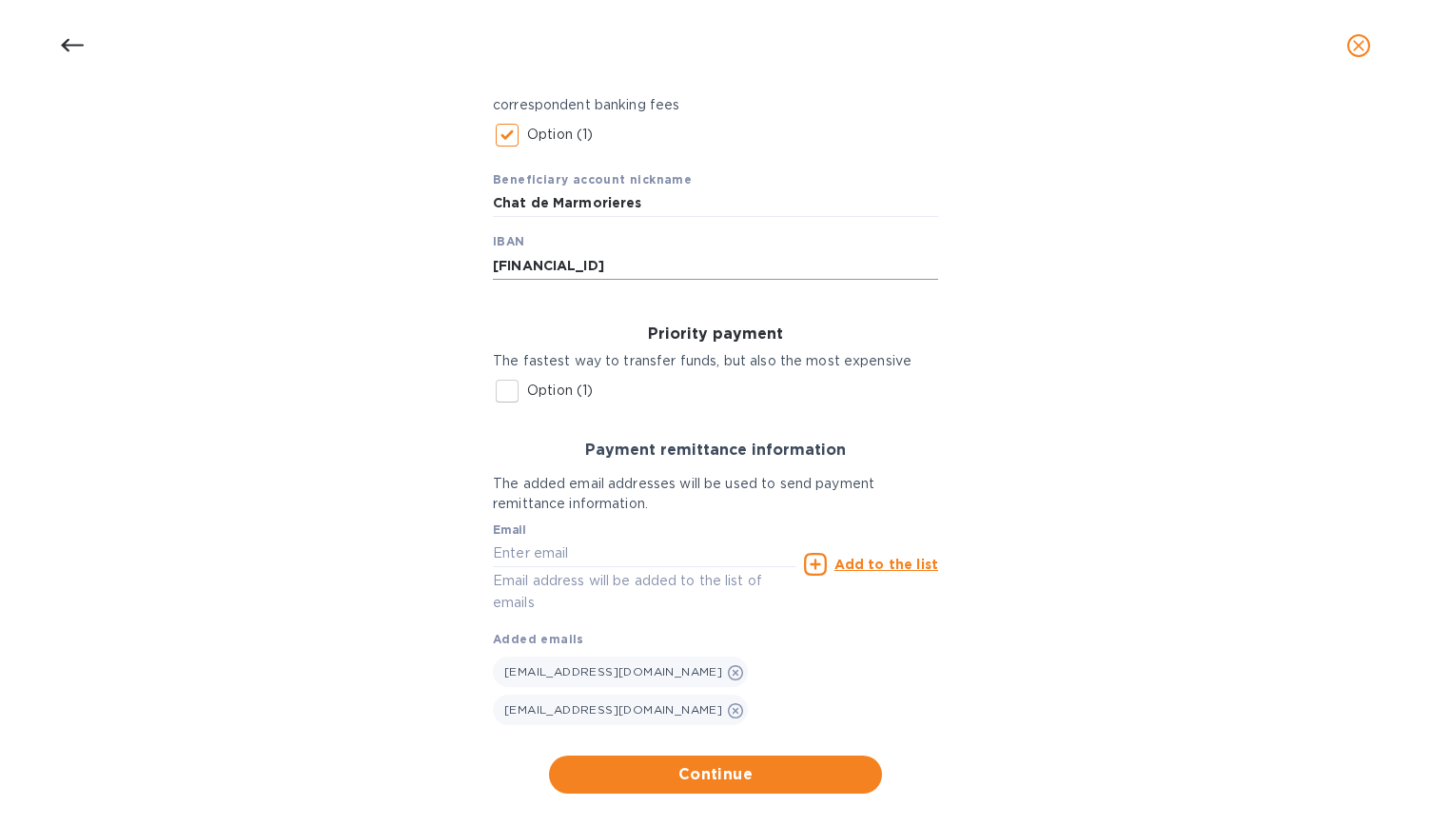
scroll to position [362, 0]
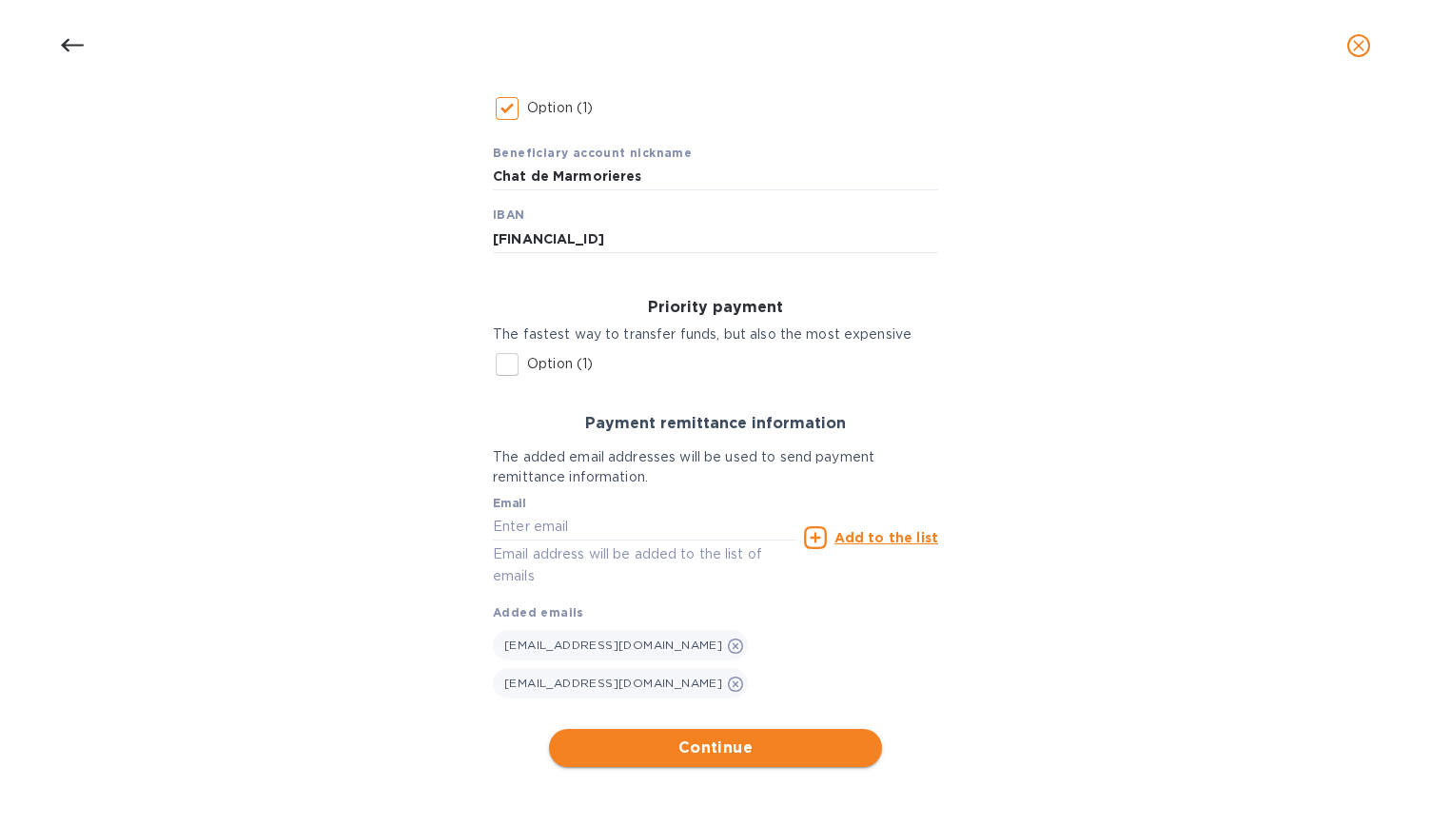
click at [721, 743] on span "Continue" at bounding box center [715, 747] width 303 height 23
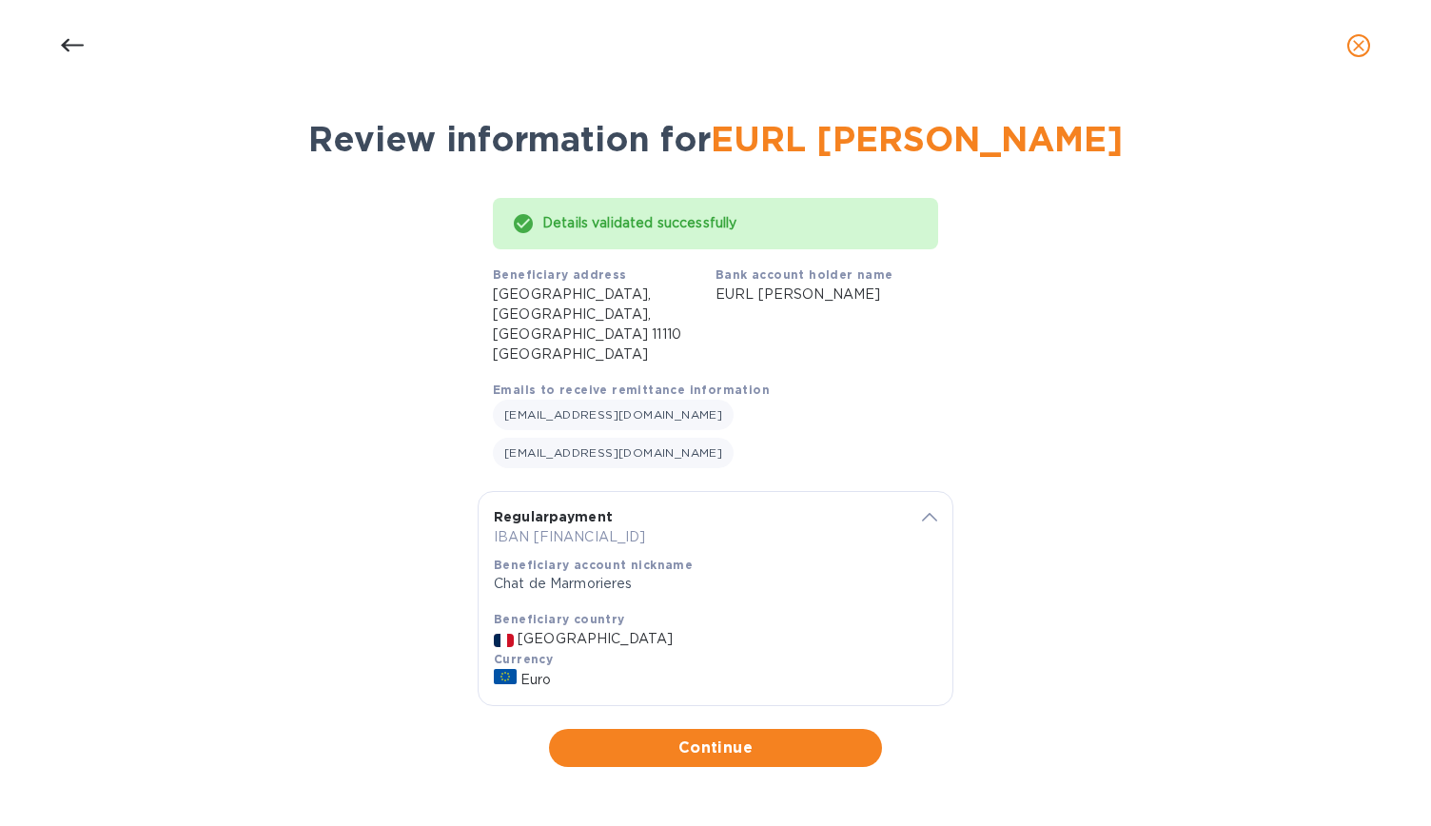
scroll to position [0, 0]
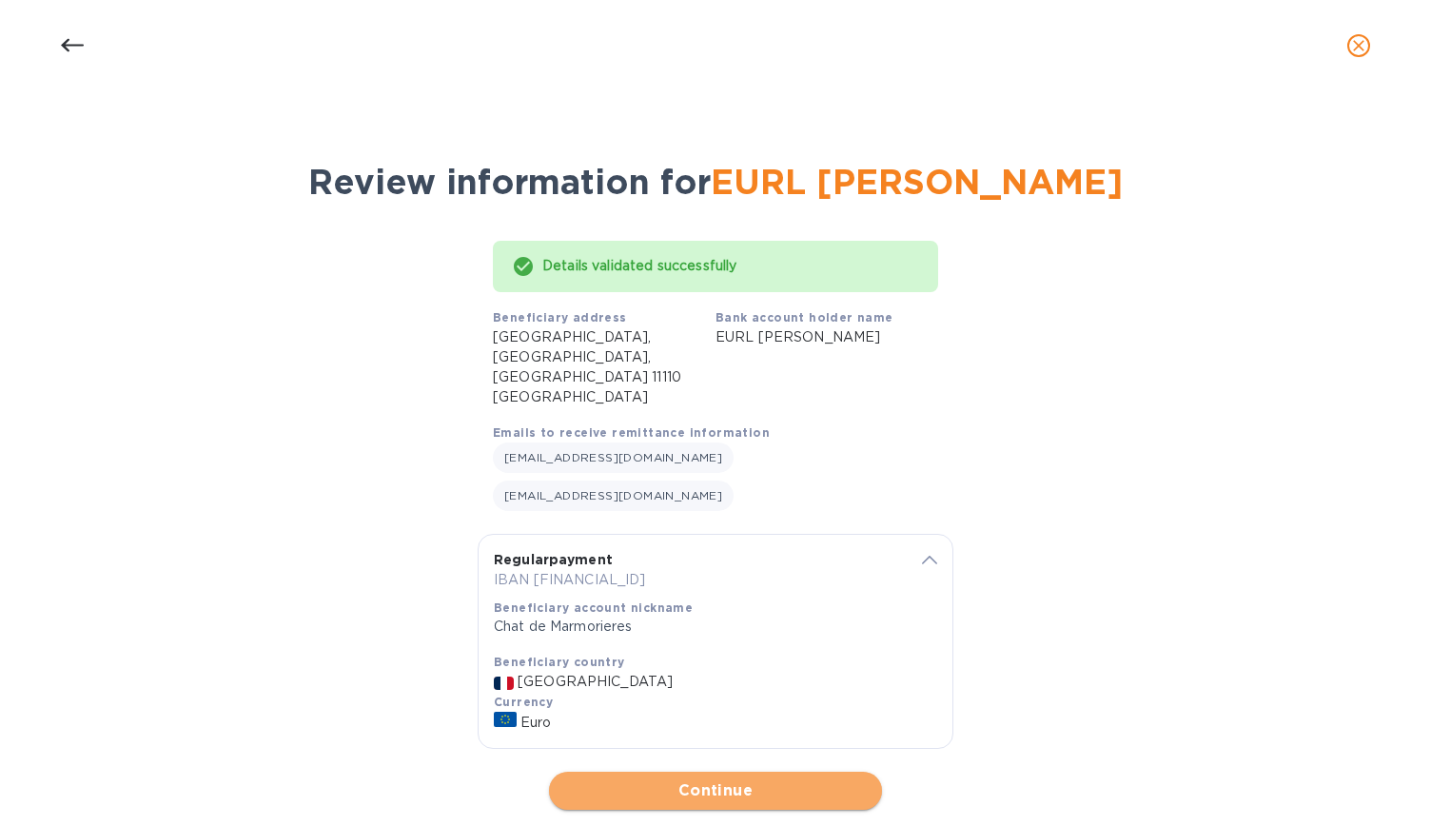
click at [735, 779] on span "Continue" at bounding box center [715, 790] width 303 height 23
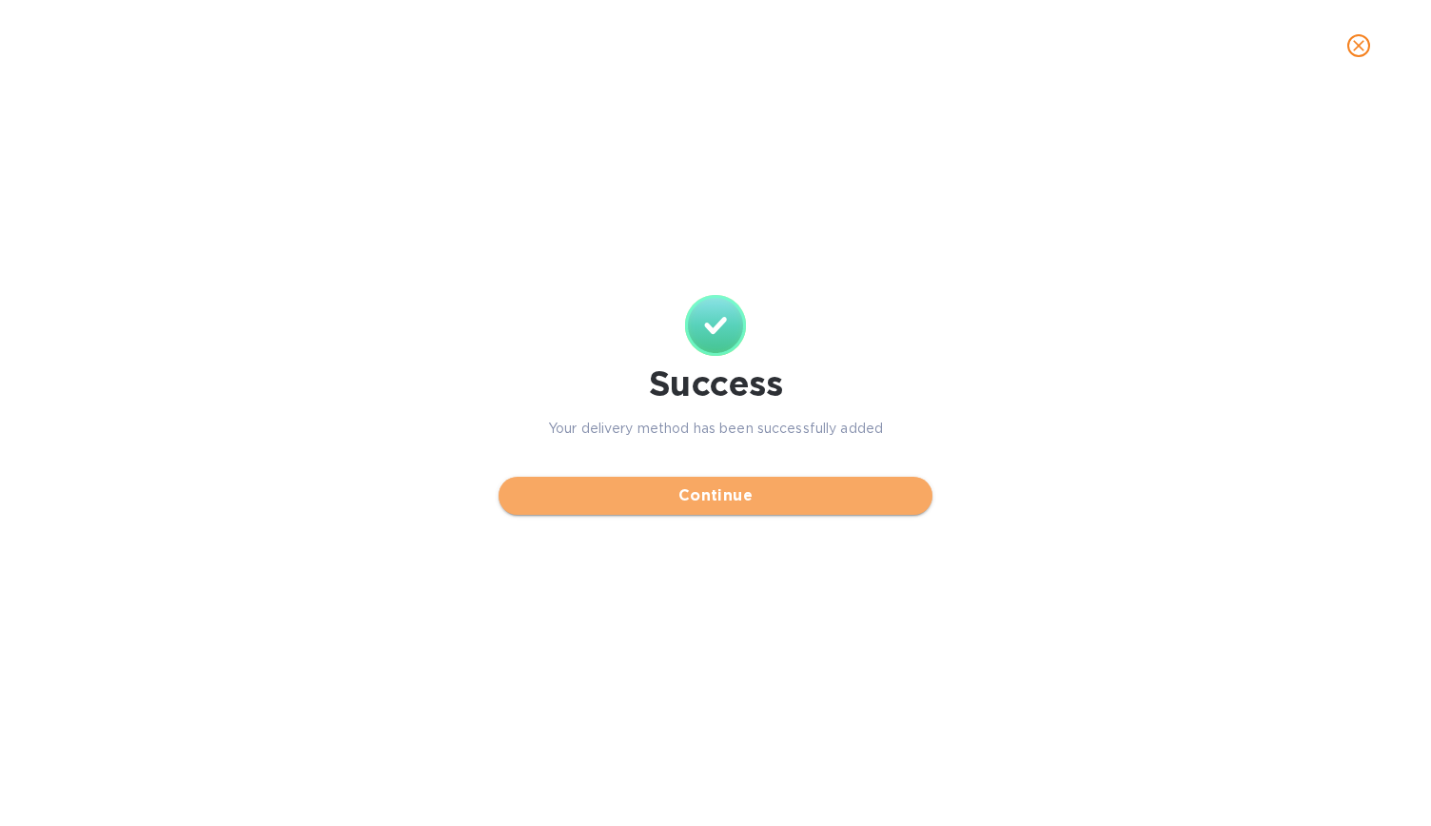
click at [758, 477] on button "Continue" at bounding box center [716, 496] width 434 height 38
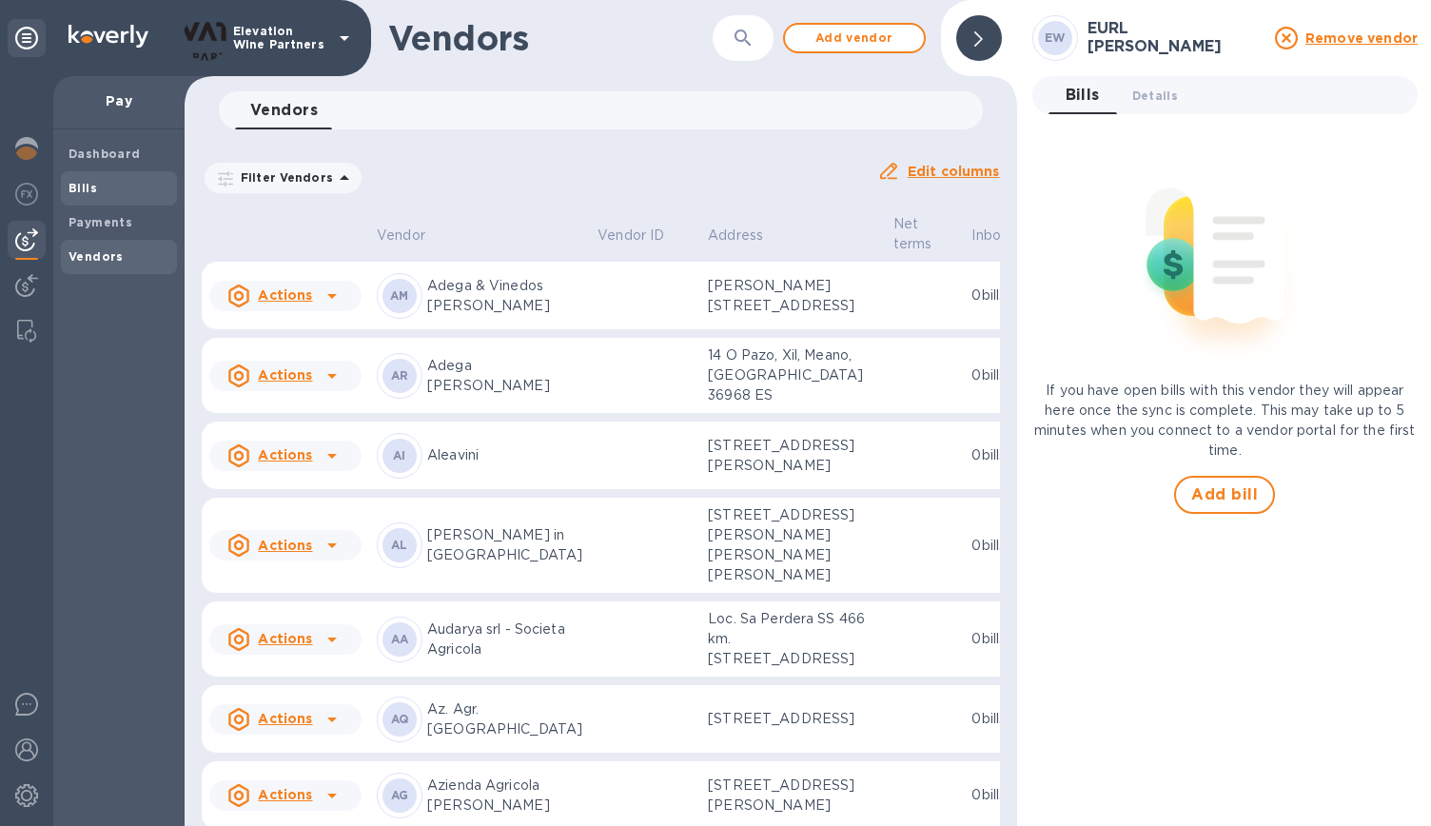
click at [101, 180] on span "Bills" at bounding box center [119, 188] width 101 height 19
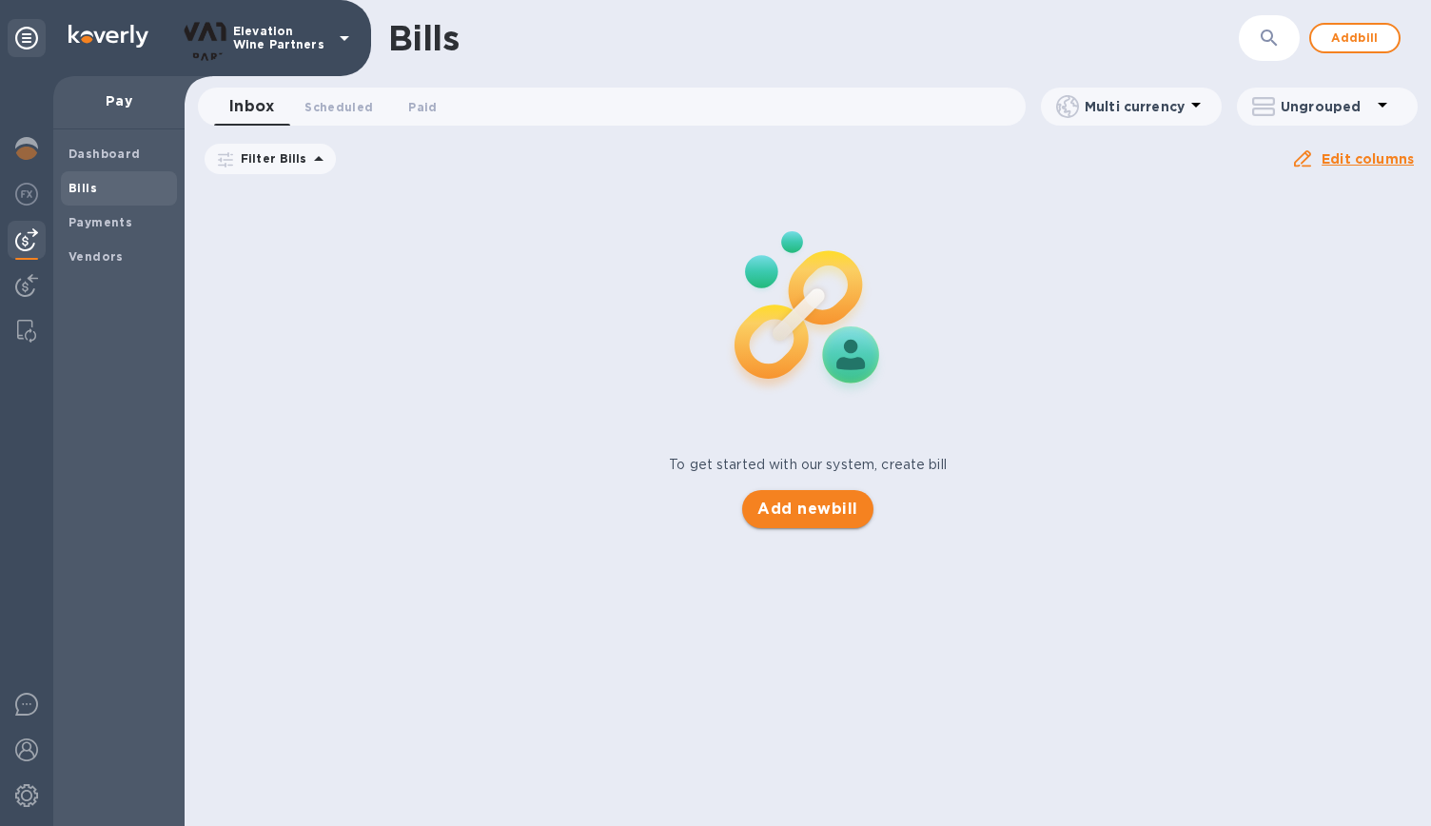
click at [847, 501] on span "Add new bill" at bounding box center [807, 509] width 100 height 23
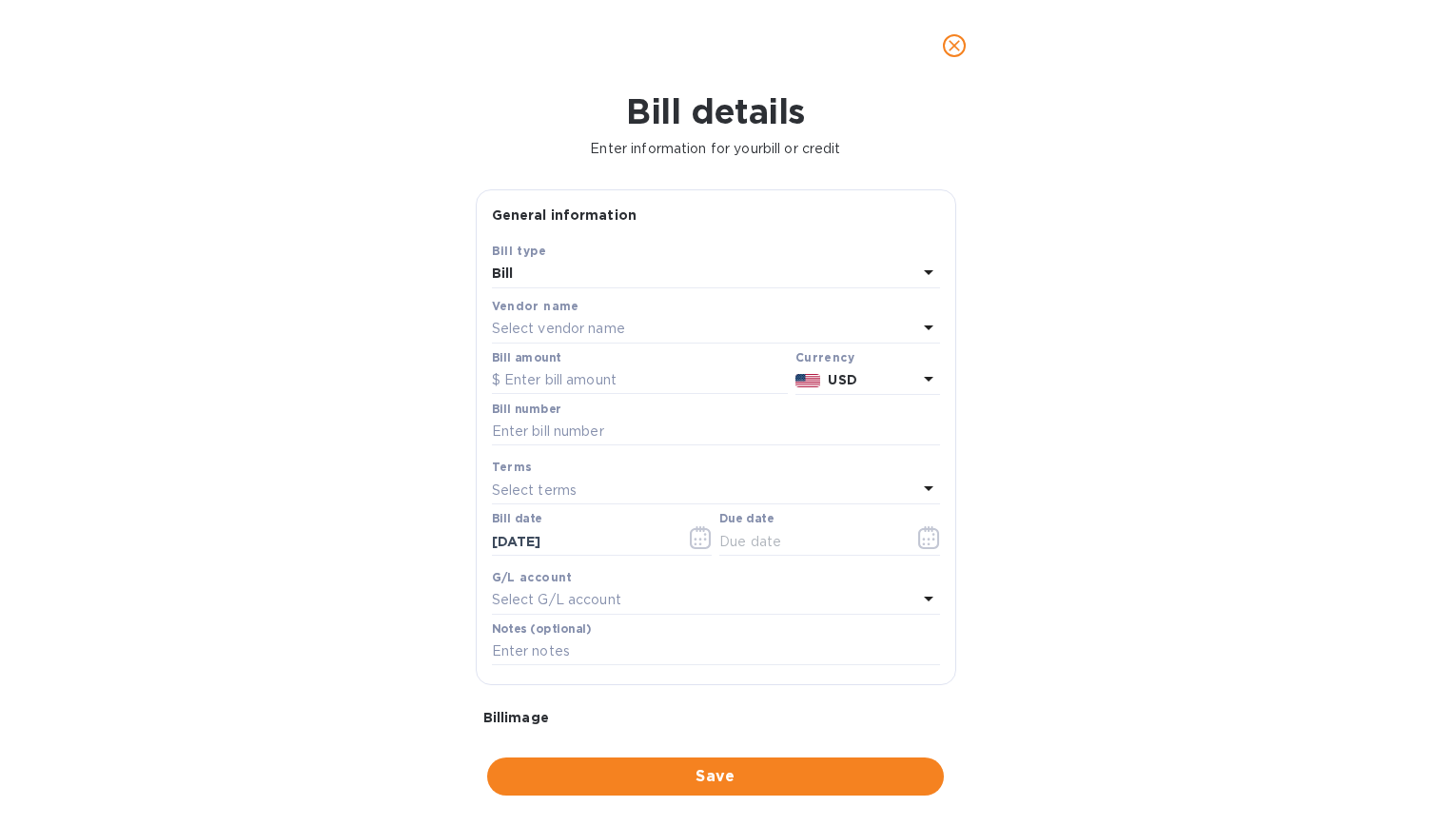
click at [702, 313] on div "Vendor name" at bounding box center [716, 306] width 448 height 20
click at [574, 326] on p "Select vendor name" at bounding box center [558, 329] width 133 height 20
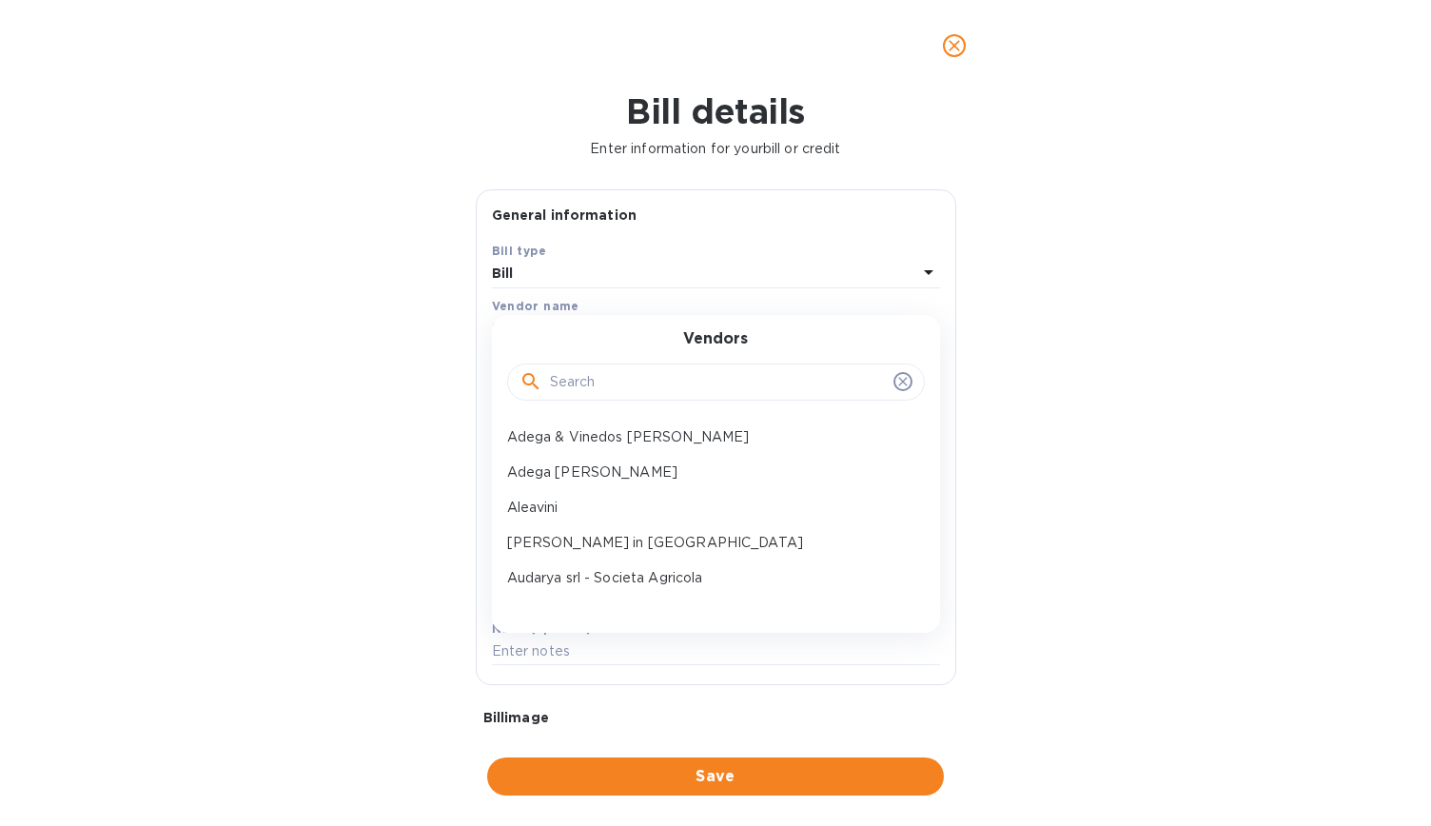
click at [596, 383] on input "text" at bounding box center [718, 382] width 336 height 29
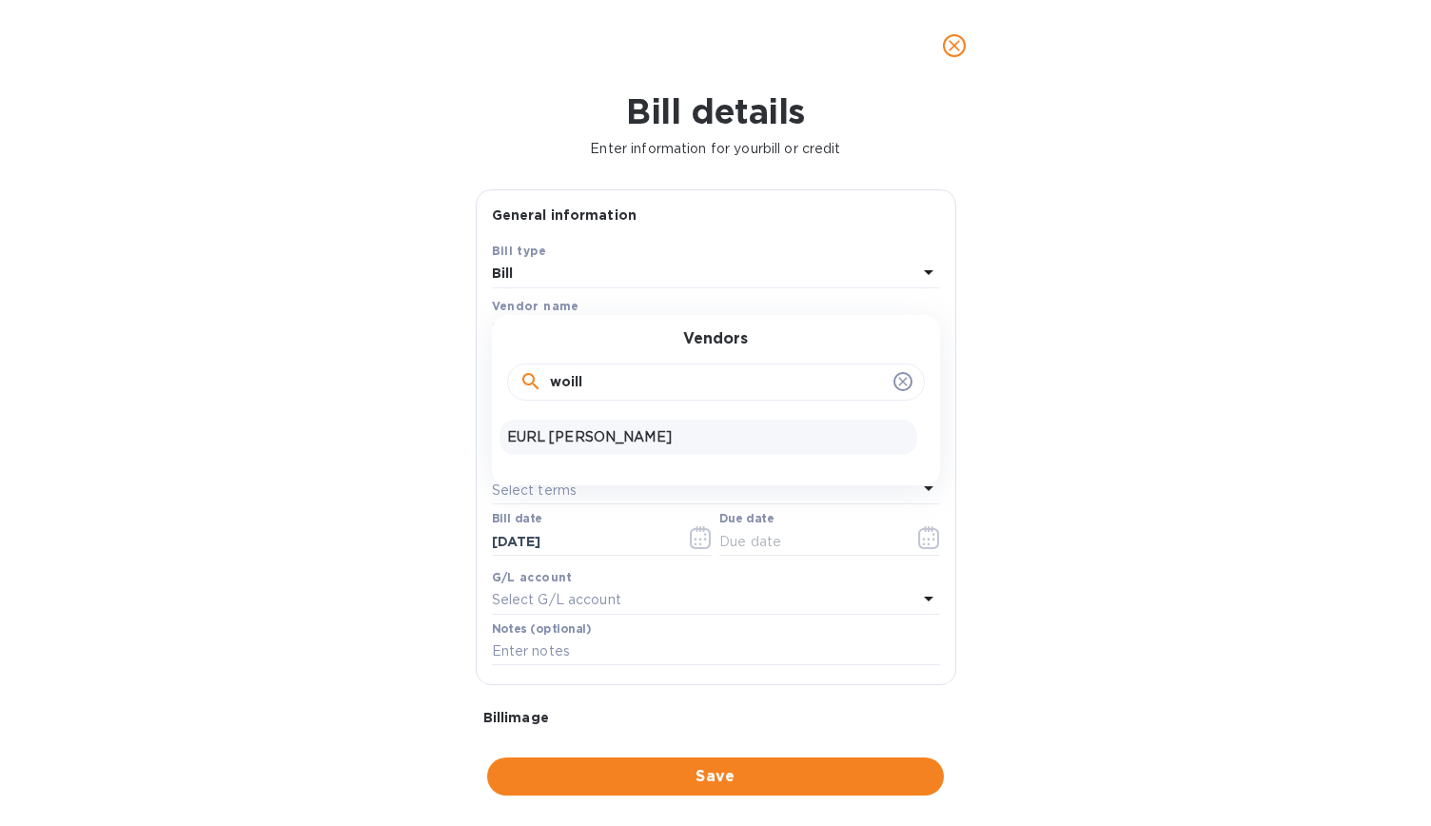
type input "woill"
click at [603, 435] on p "EURL Jehan de Woillemont" at bounding box center [708, 437] width 402 height 20
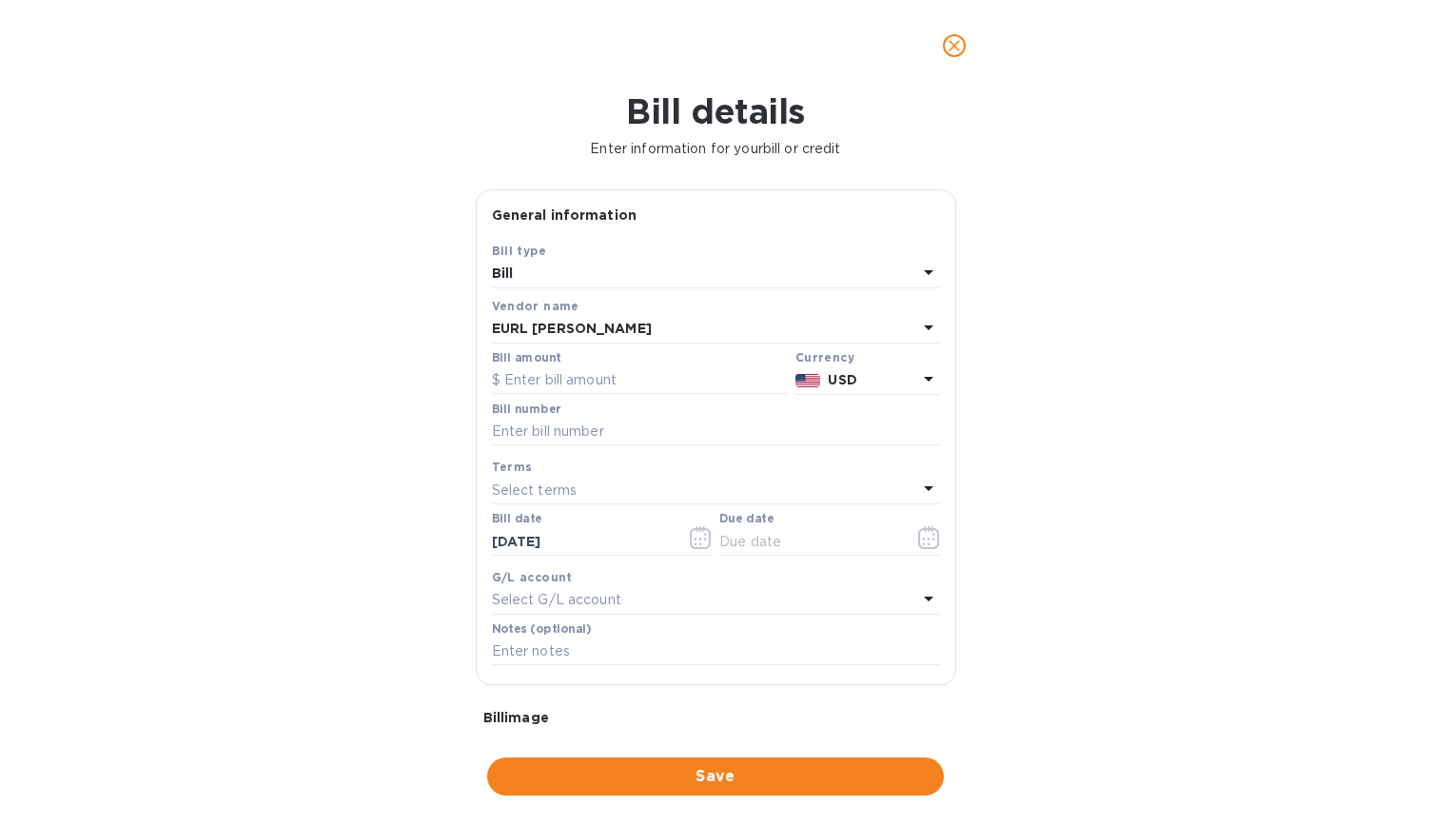
click at [882, 378] on p "USD" at bounding box center [872, 380] width 88 height 20
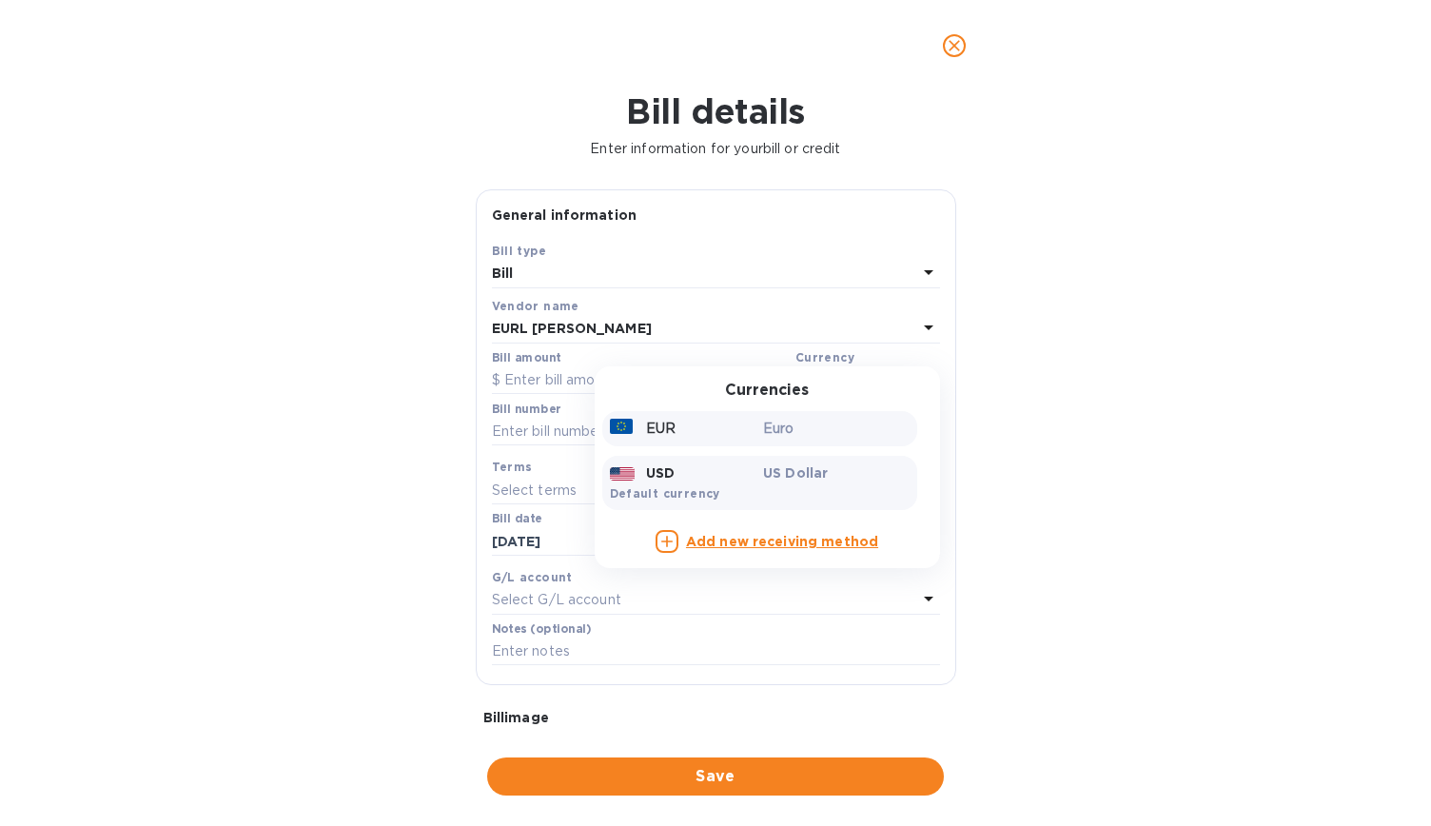
click at [805, 433] on p "Euro" at bounding box center [836, 429] width 147 height 20
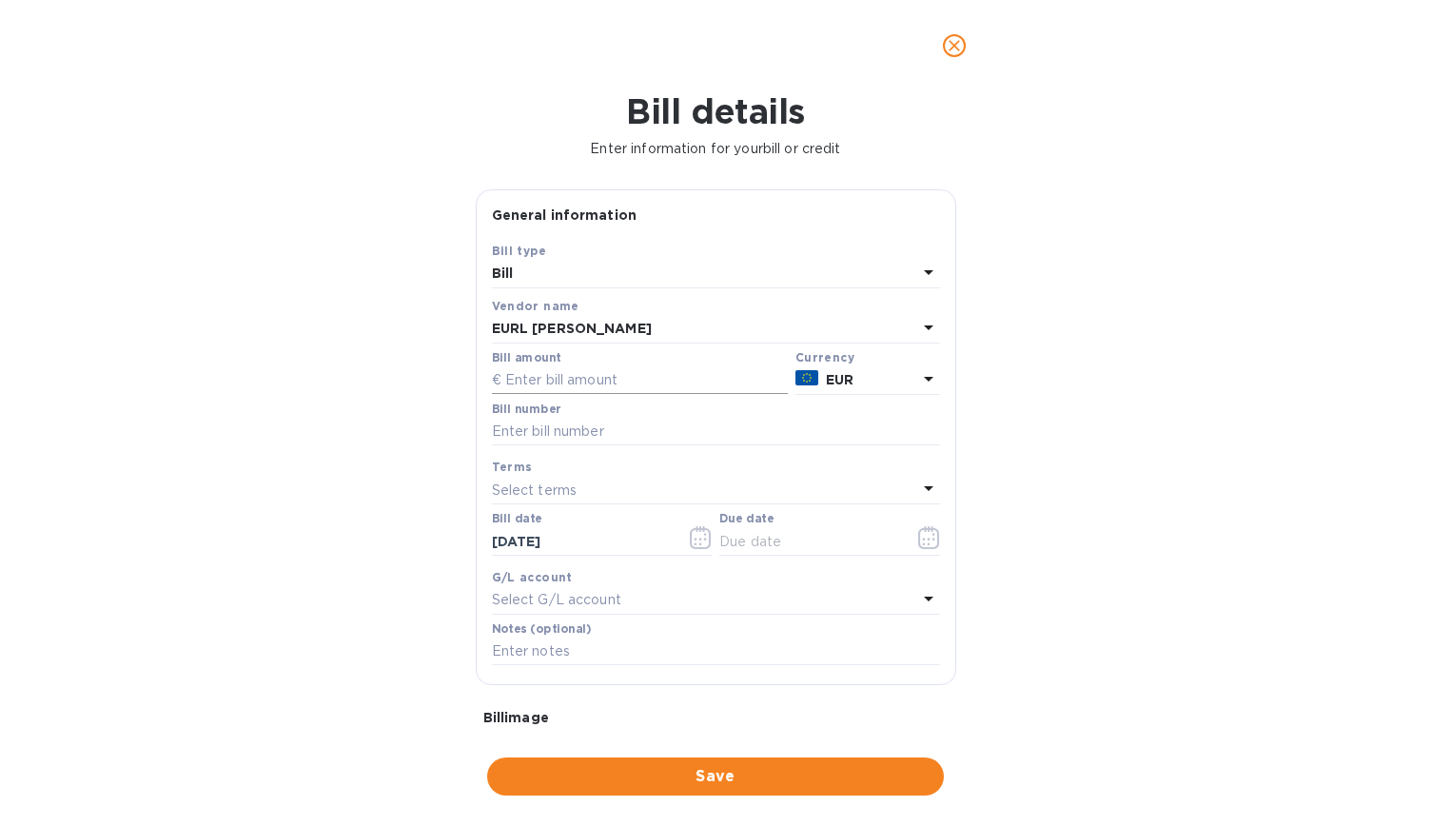
click at [589, 380] on input "text" at bounding box center [640, 380] width 296 height 29
type input "3,348"
click at [592, 427] on input "text" at bounding box center [716, 432] width 448 height 29
type input "Facture FA2503929"
click at [919, 484] on icon at bounding box center [928, 488] width 23 height 23
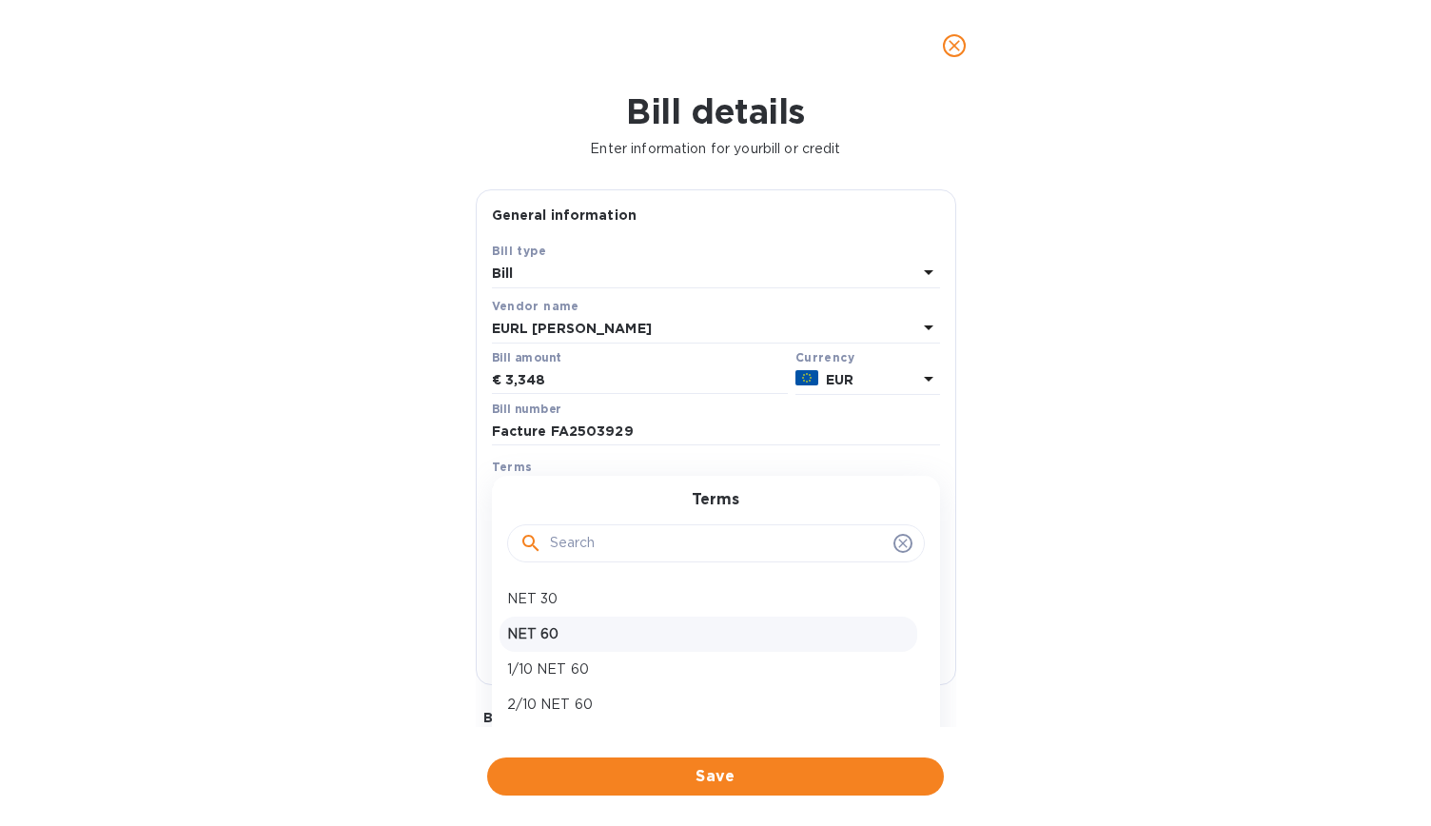
click at [840, 636] on p "NET 60" at bounding box center [708, 634] width 402 height 20
type input "12/04/2025"
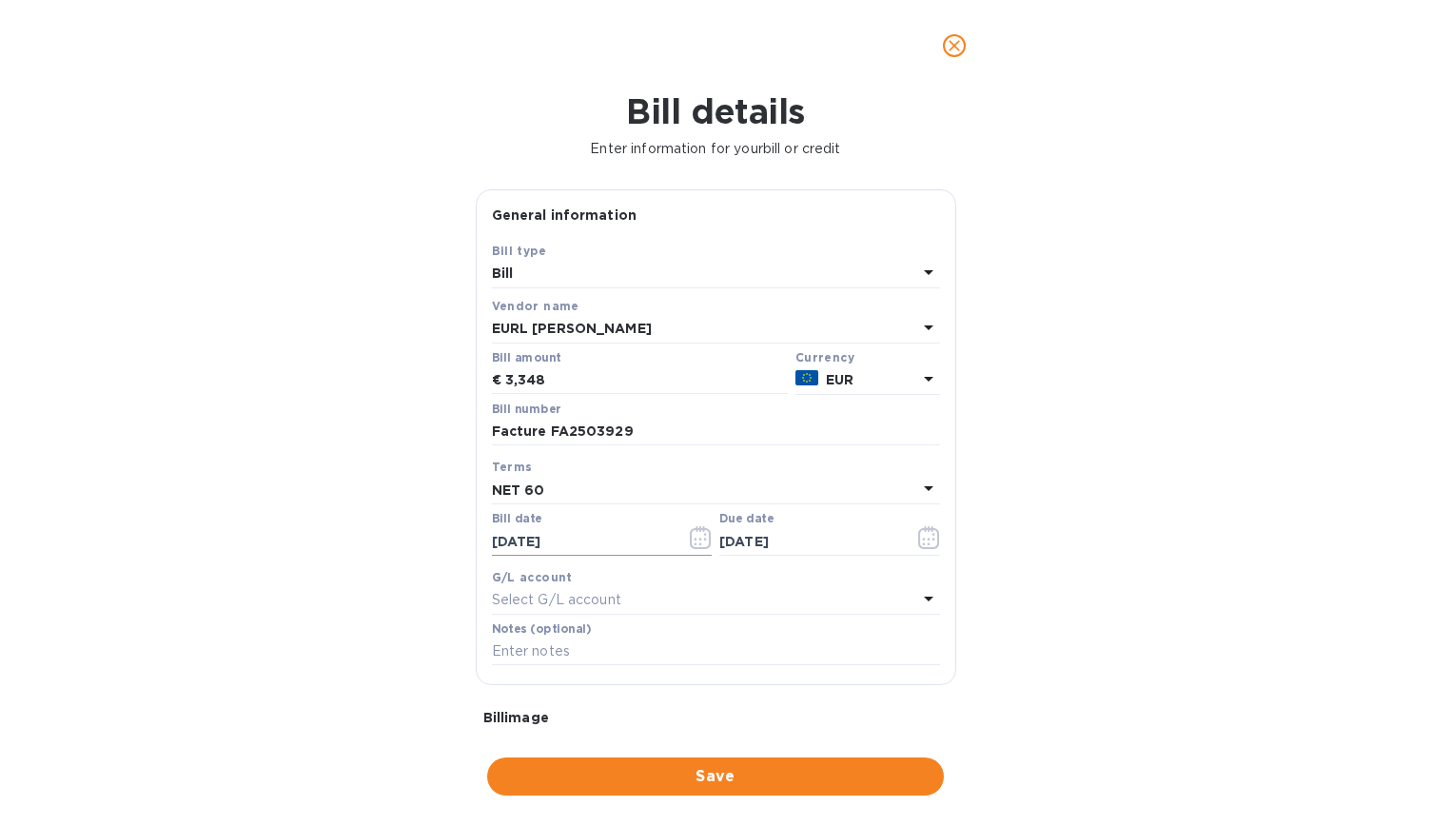
click at [701, 542] on icon "button" at bounding box center [701, 537] width 22 height 23
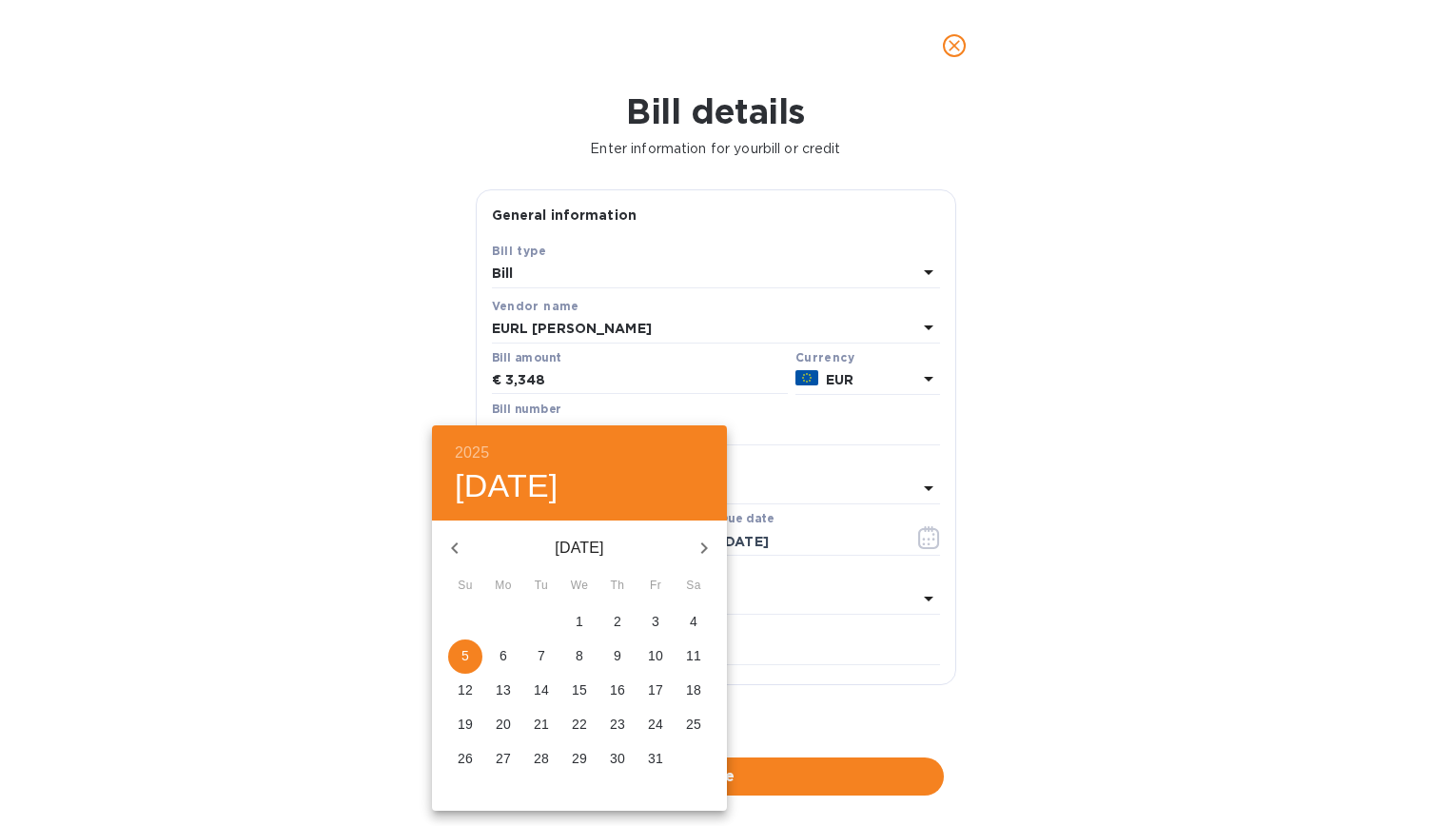
click at [460, 545] on icon "button" at bounding box center [454, 548] width 23 height 23
click at [545, 686] on p "12" at bounding box center [541, 689] width 15 height 19
type input "08/12/2025"
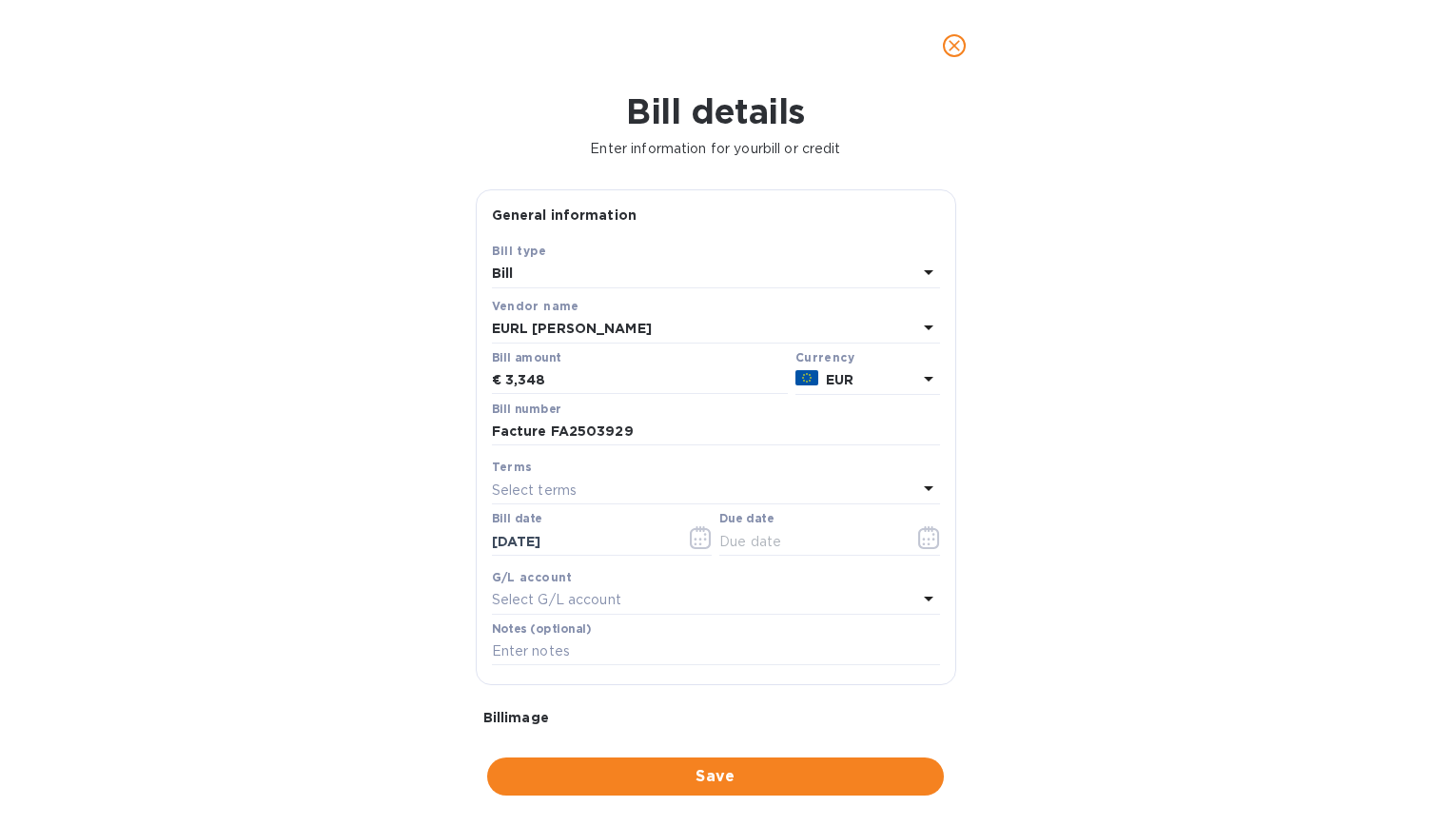
click at [834, 480] on div "Select terms" at bounding box center [704, 490] width 425 height 27
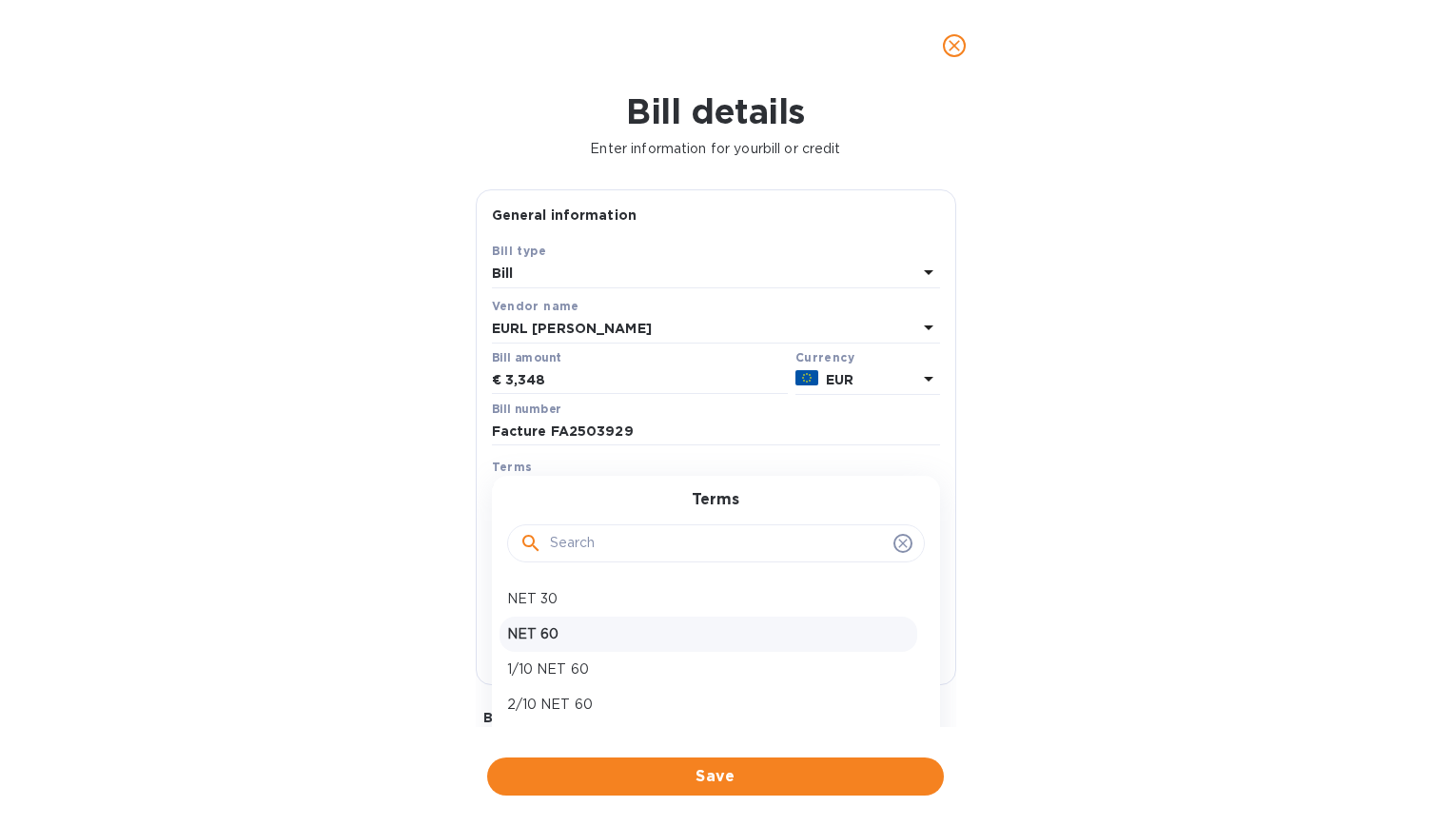
click at [719, 630] on p "NET 60" at bounding box center [708, 634] width 402 height 20
type input "10/11/2025"
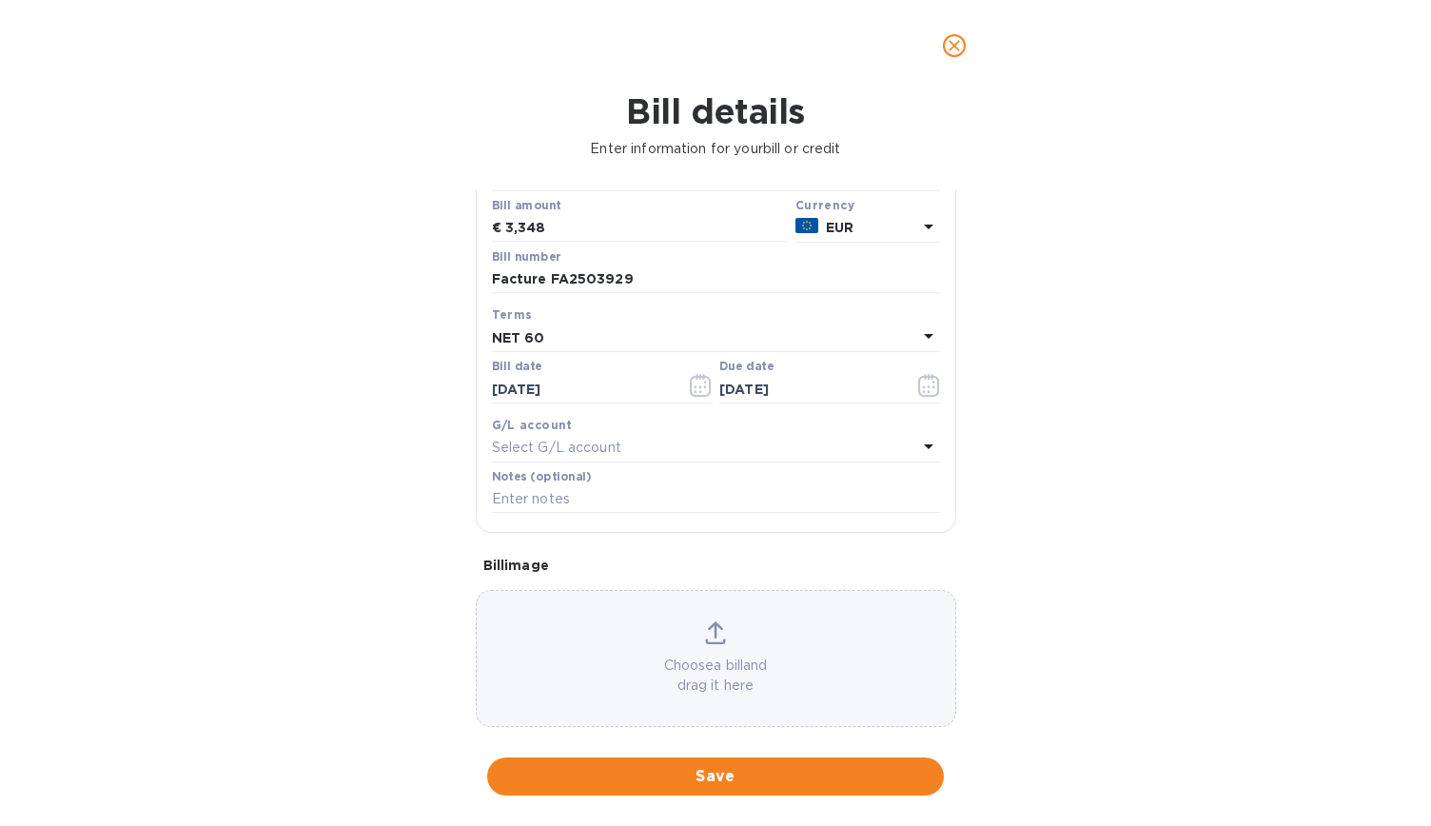
scroll to position [175, 0]
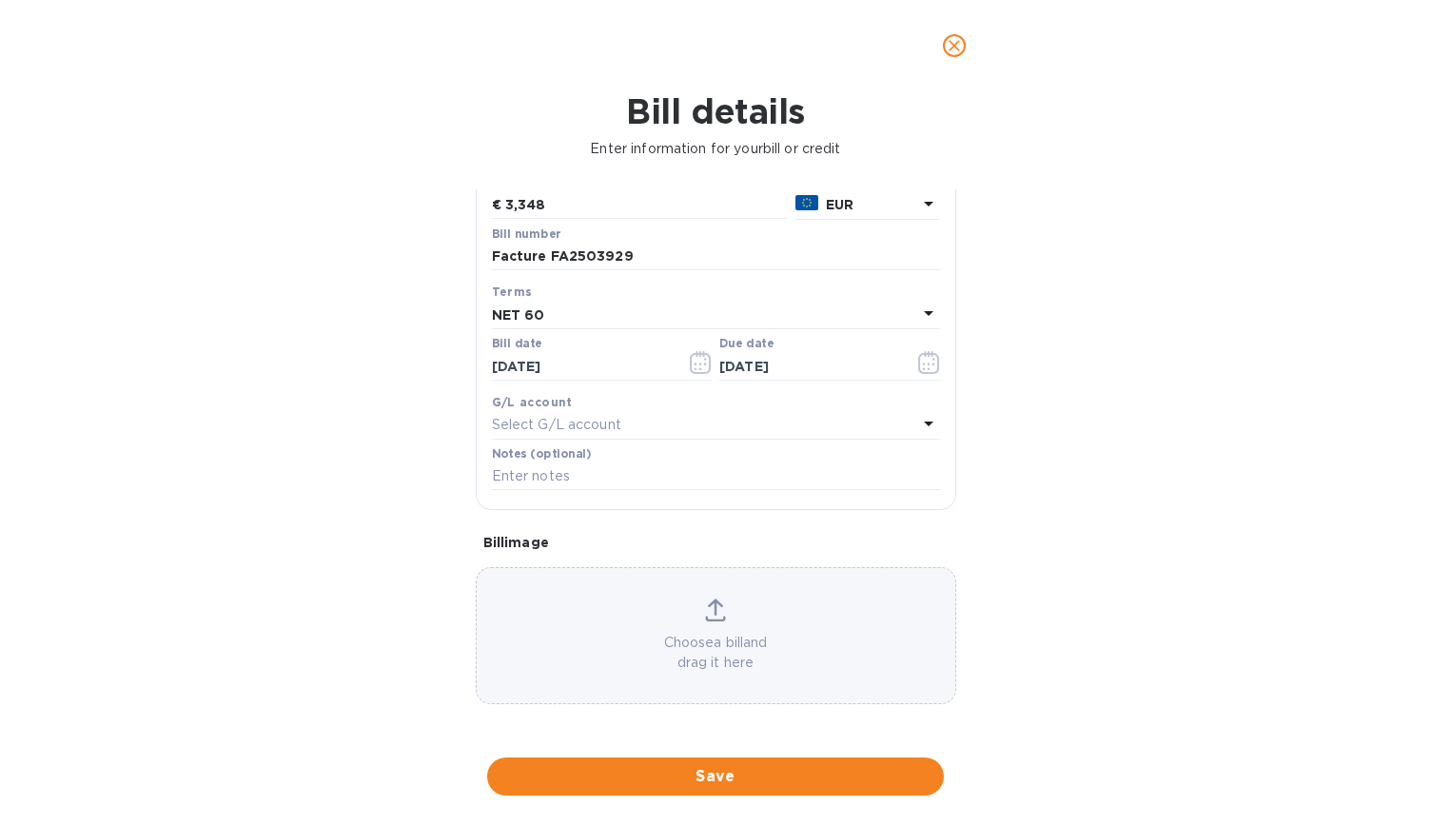
click at [708, 613] on icon at bounding box center [715, 609] width 21 height 23
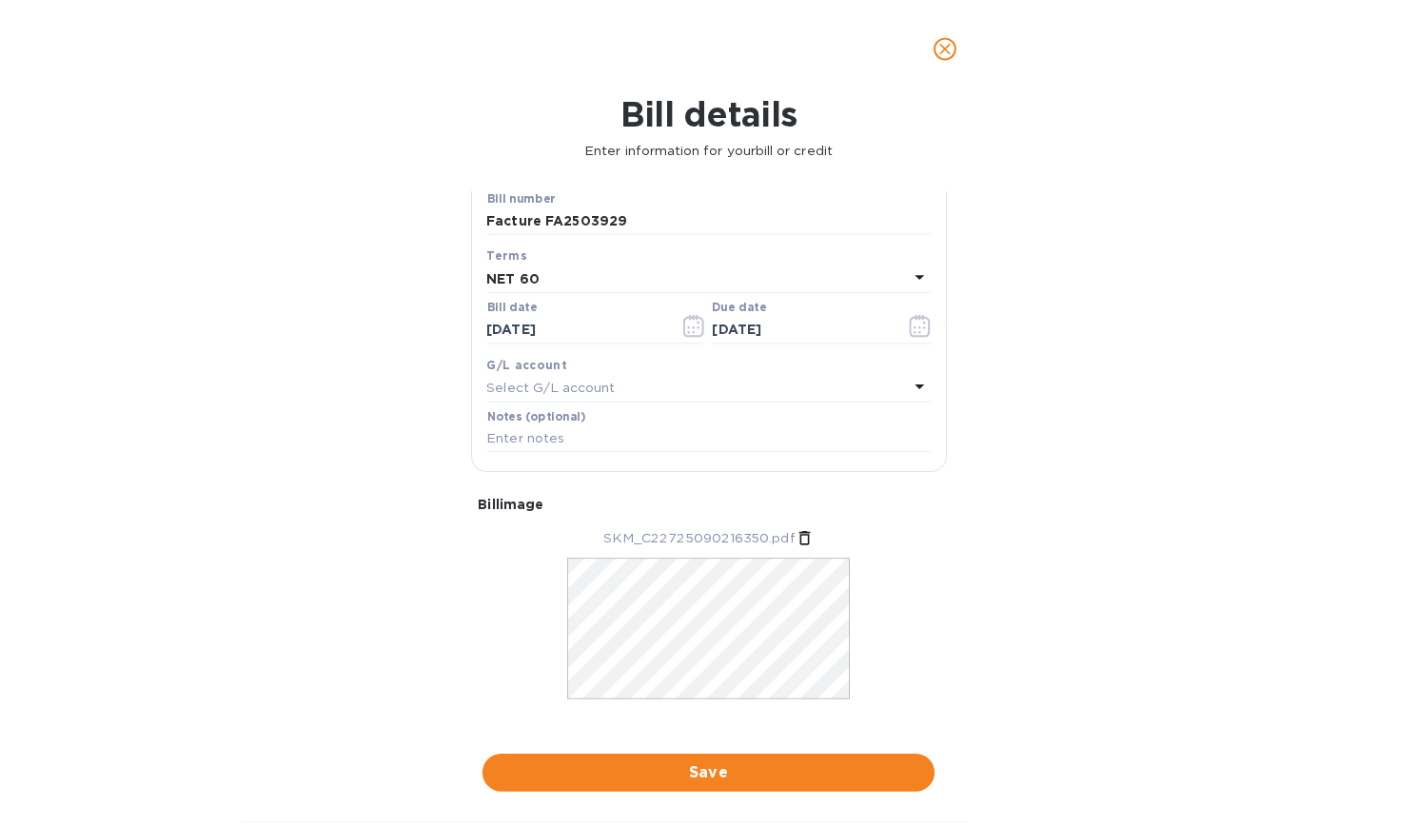
scroll to position [232, 0]
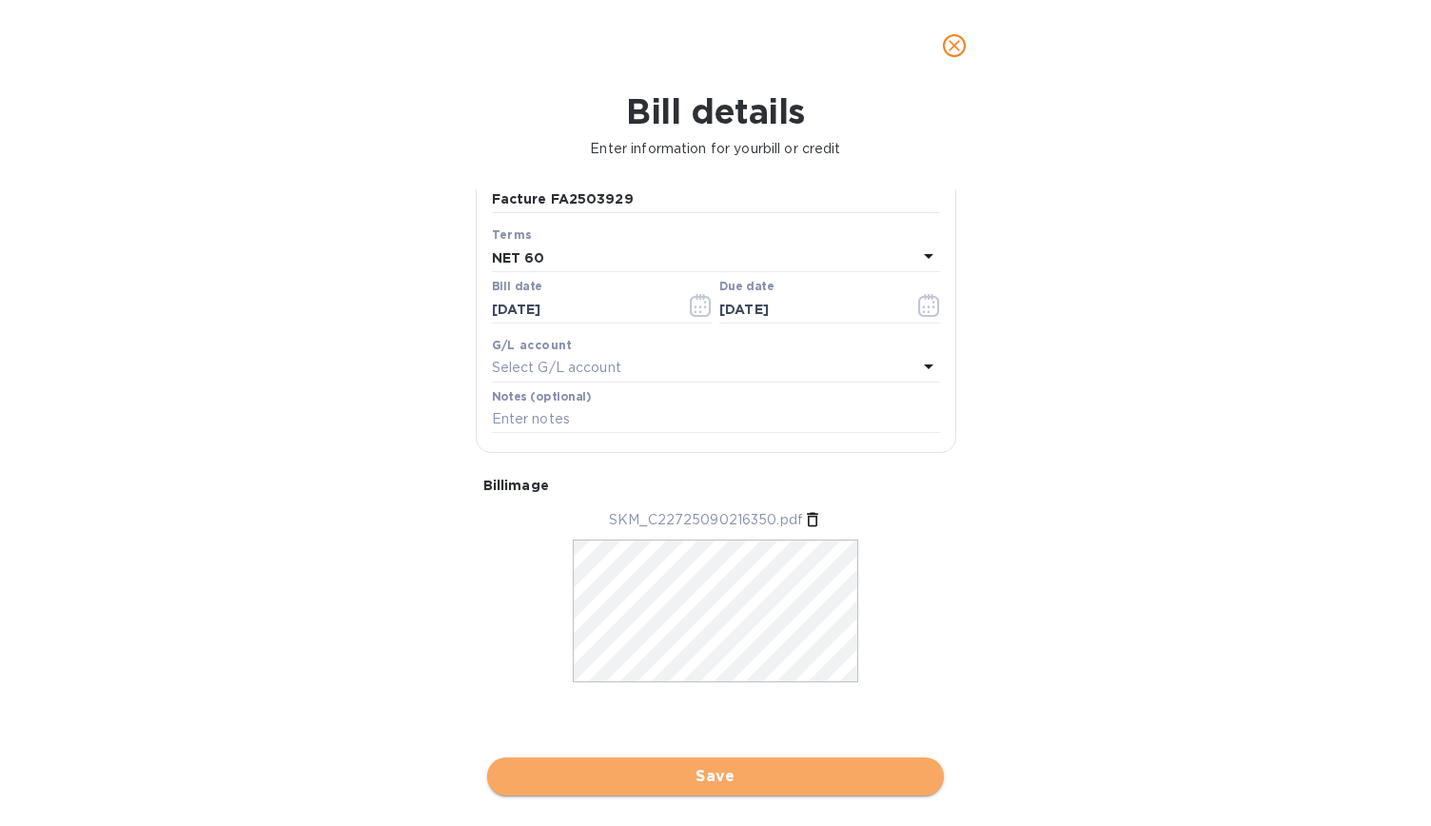
click at [660, 791] on button "Save" at bounding box center [715, 776] width 457 height 38
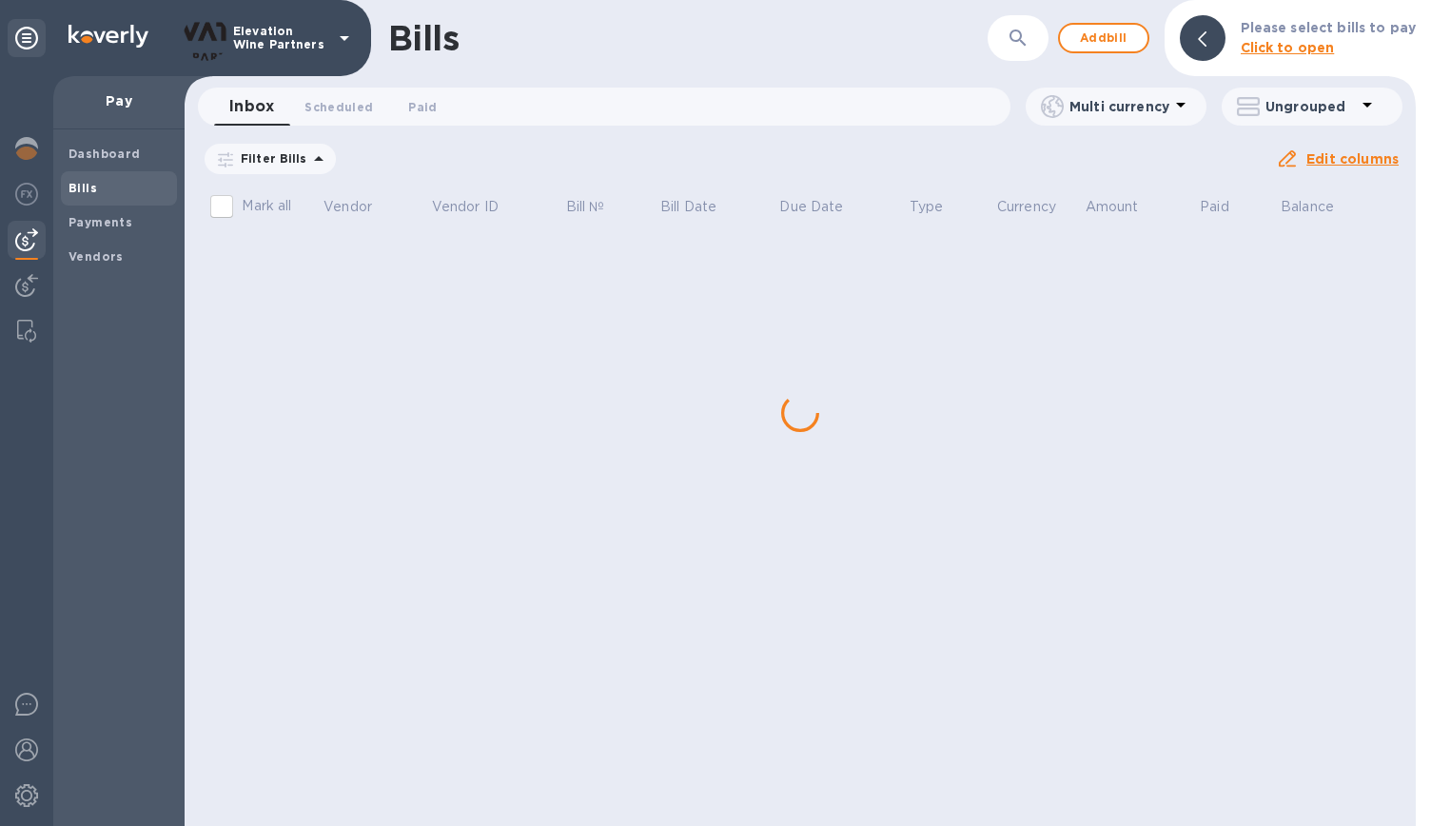
click at [289, 258] on div "Bills ​ Add bill Please select bills to pay Click to open Inbox 0 Scheduled 0 P…" at bounding box center [800, 413] width 1231 height 826
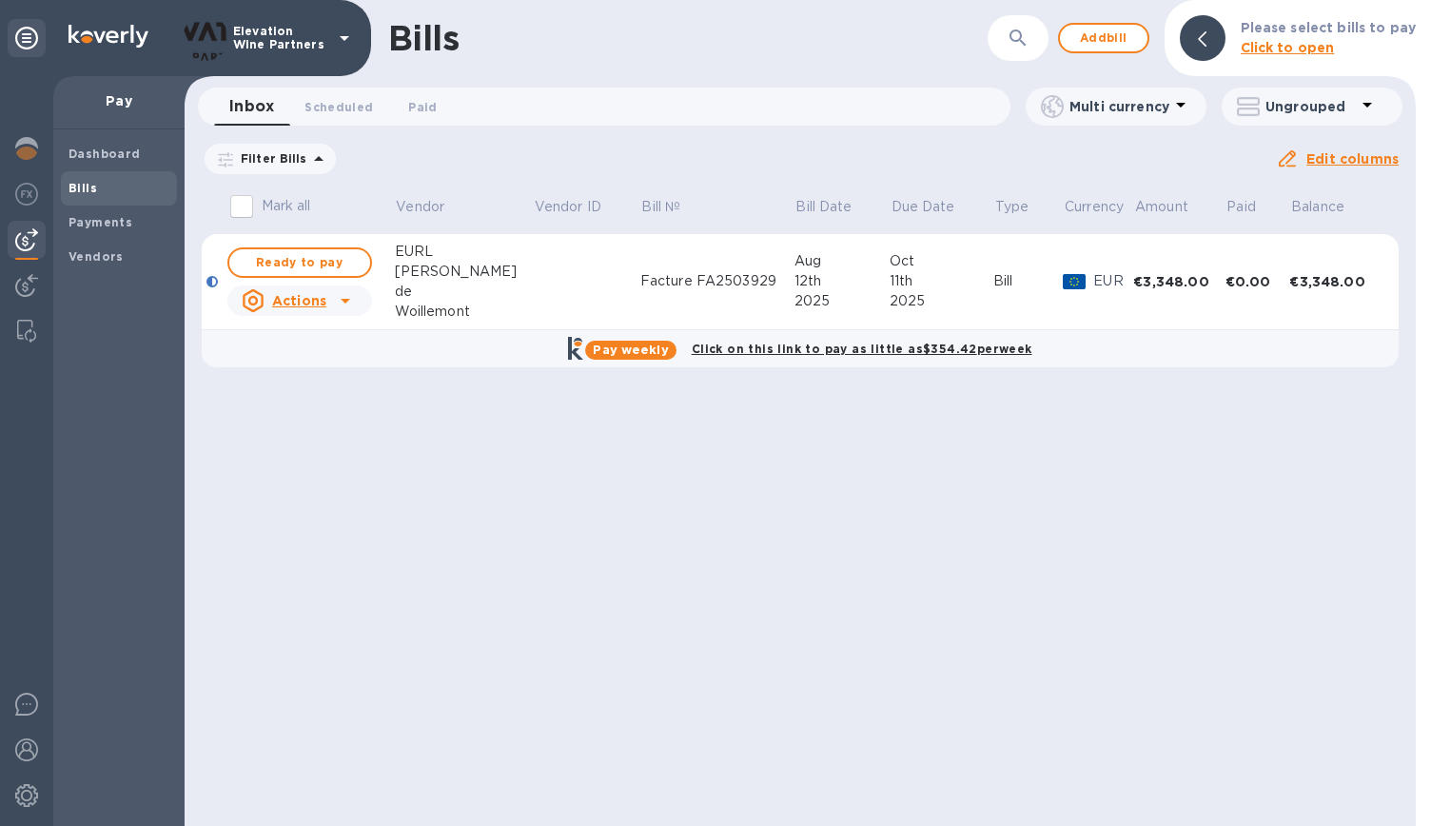
click at [289, 258] on span "Ready to pay" at bounding box center [300, 262] width 110 height 23
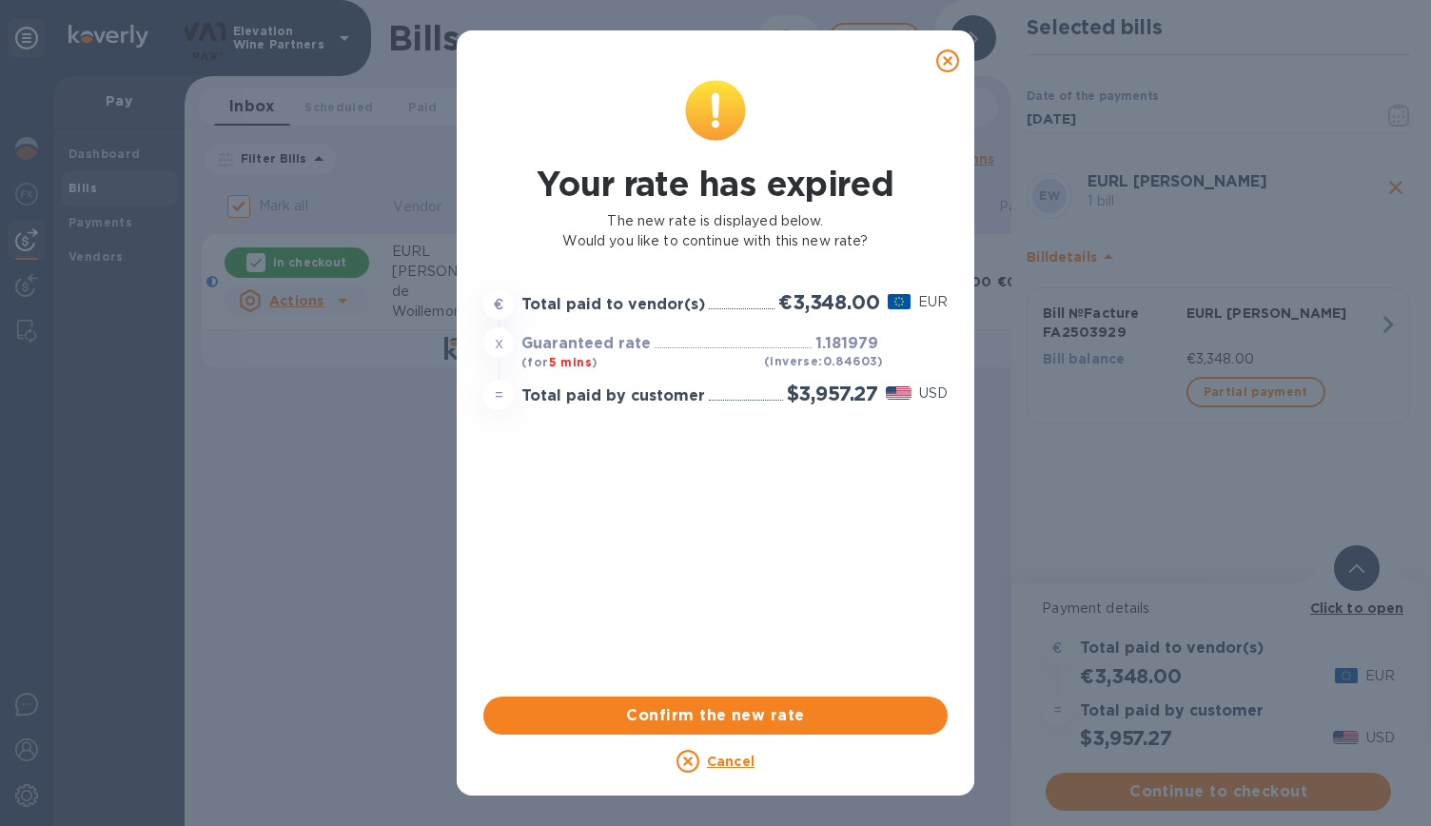
click at [948, 58] on icon at bounding box center [947, 60] width 23 height 23
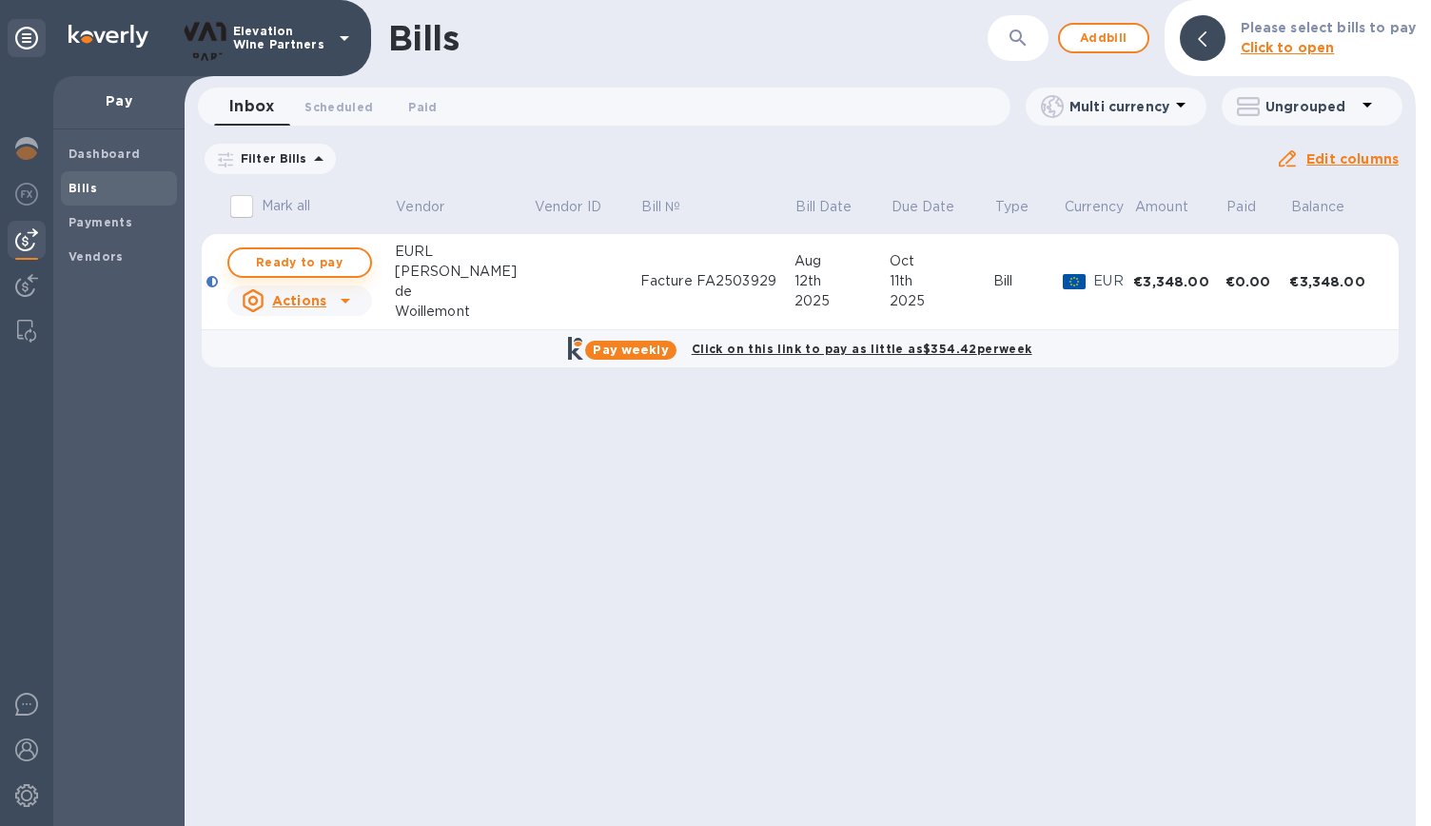
click at [304, 262] on span "Ready to pay" at bounding box center [300, 262] width 110 height 23
checkbox input "true"
